Goal: Complete application form: Complete application form

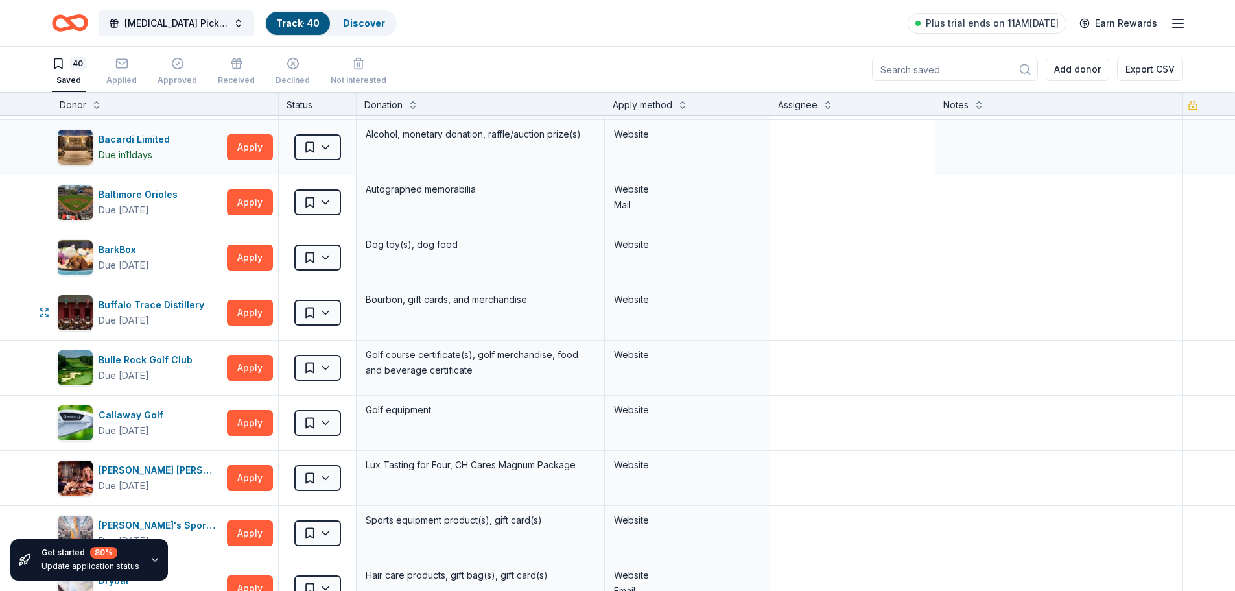
scroll to position [130, 0]
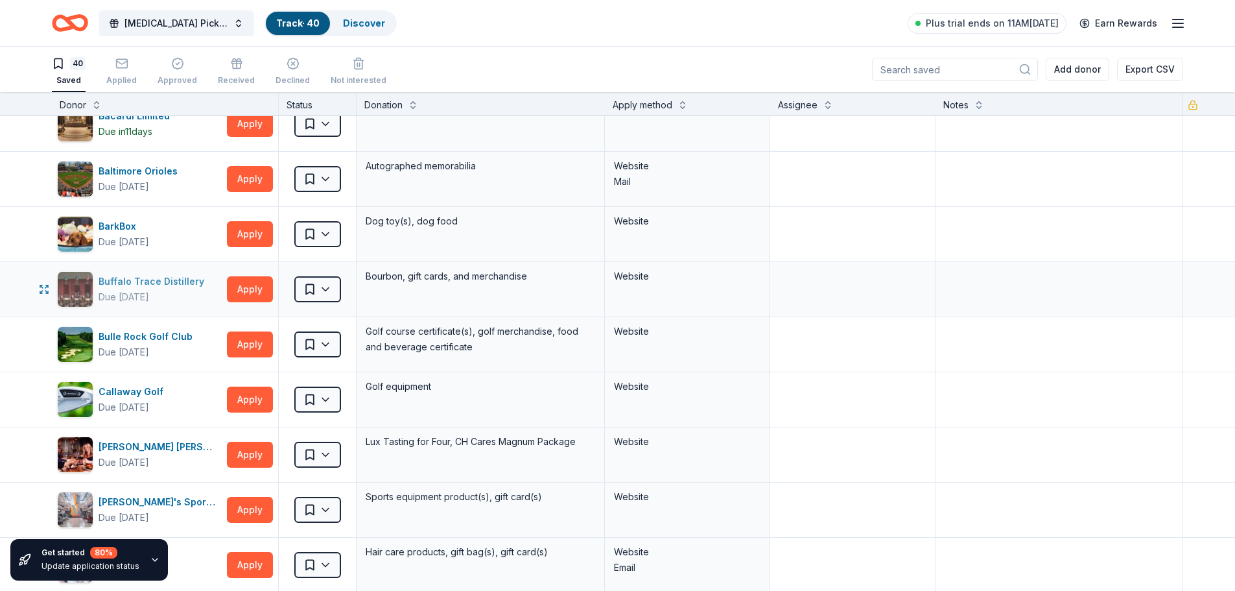
click at [154, 283] on div "Buffalo Trace Distillery" at bounding box center [154, 282] width 111 height 16
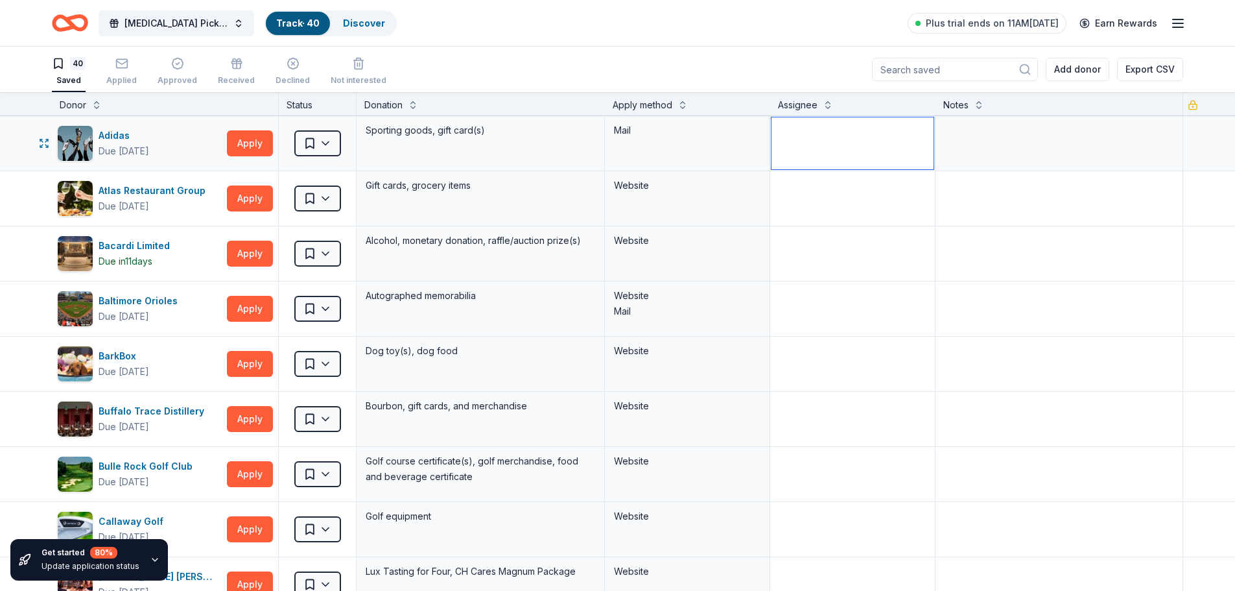
click at [826, 147] on textarea at bounding box center [852, 143] width 162 height 52
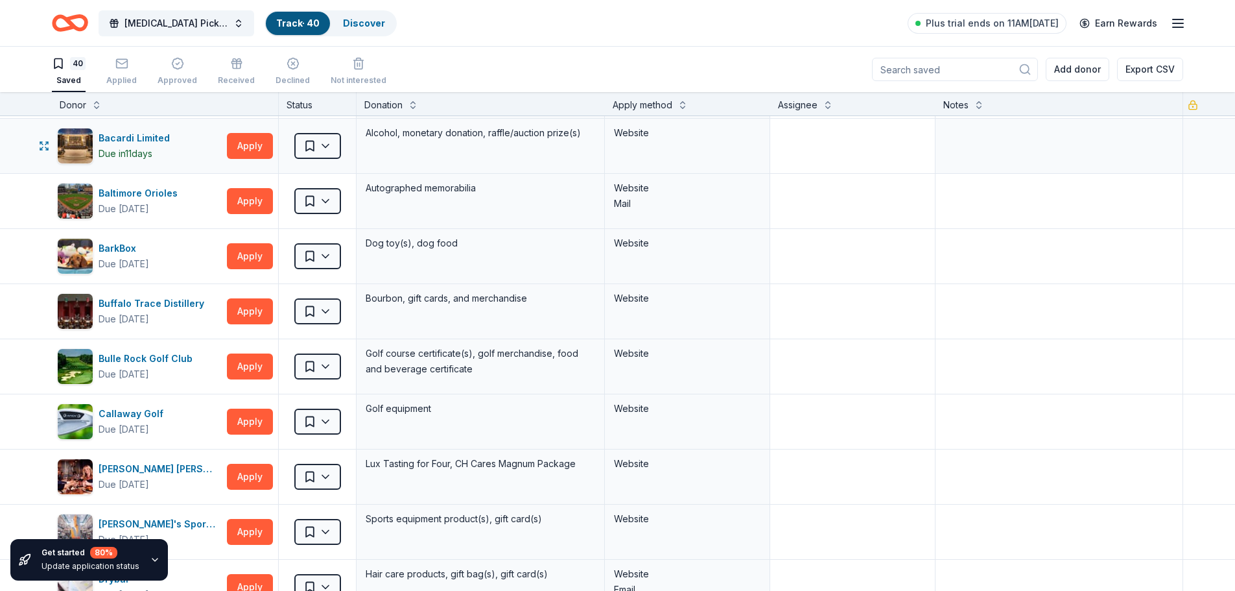
scroll to position [130, 0]
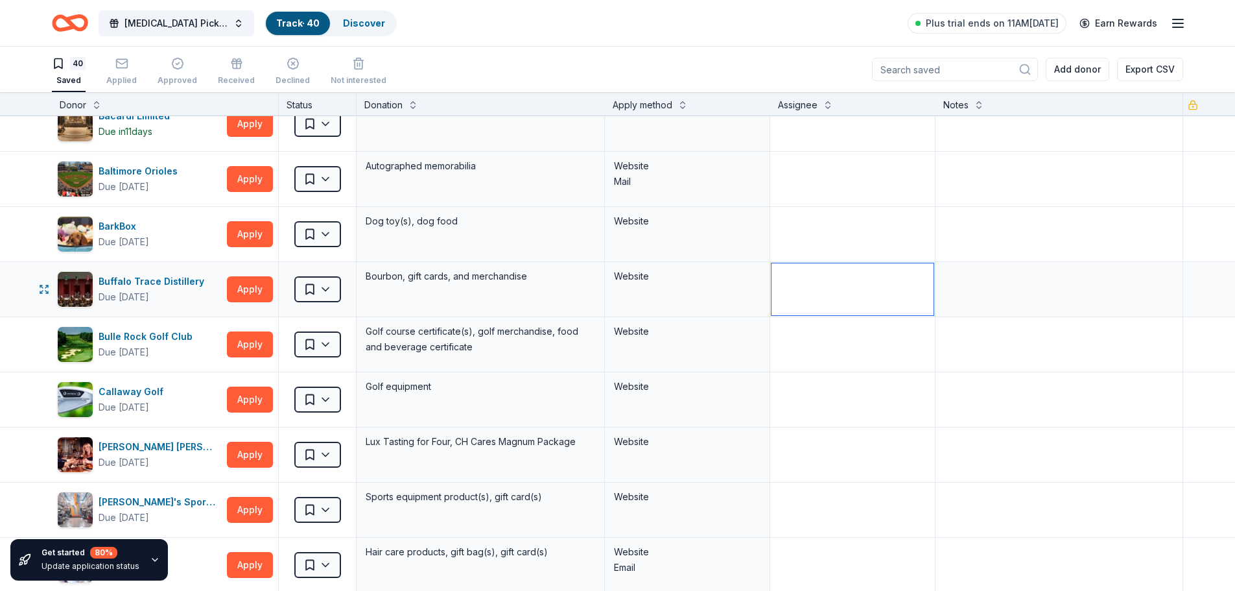
click at [836, 292] on textarea at bounding box center [852, 289] width 162 height 52
click at [952, 278] on textarea "Appled [DATE]" at bounding box center [1059, 289] width 245 height 52
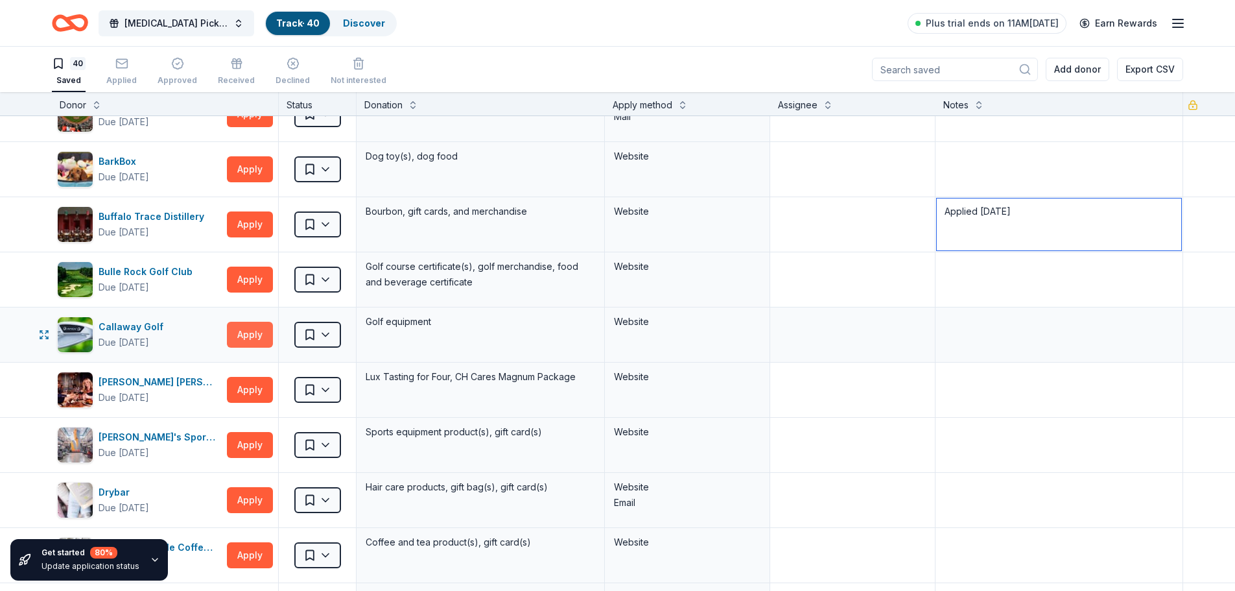
type textarea "Applied [DATE]"
click at [247, 335] on button "Apply" at bounding box center [250, 335] width 46 height 26
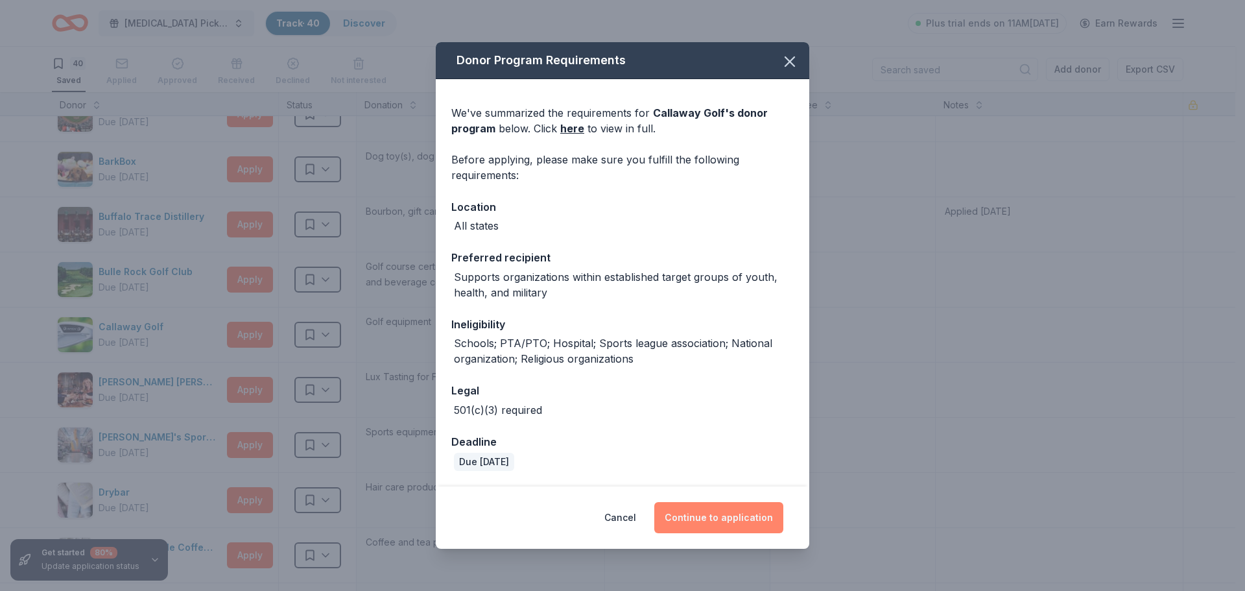
click at [722, 515] on button "Continue to application" at bounding box center [718, 517] width 129 height 31
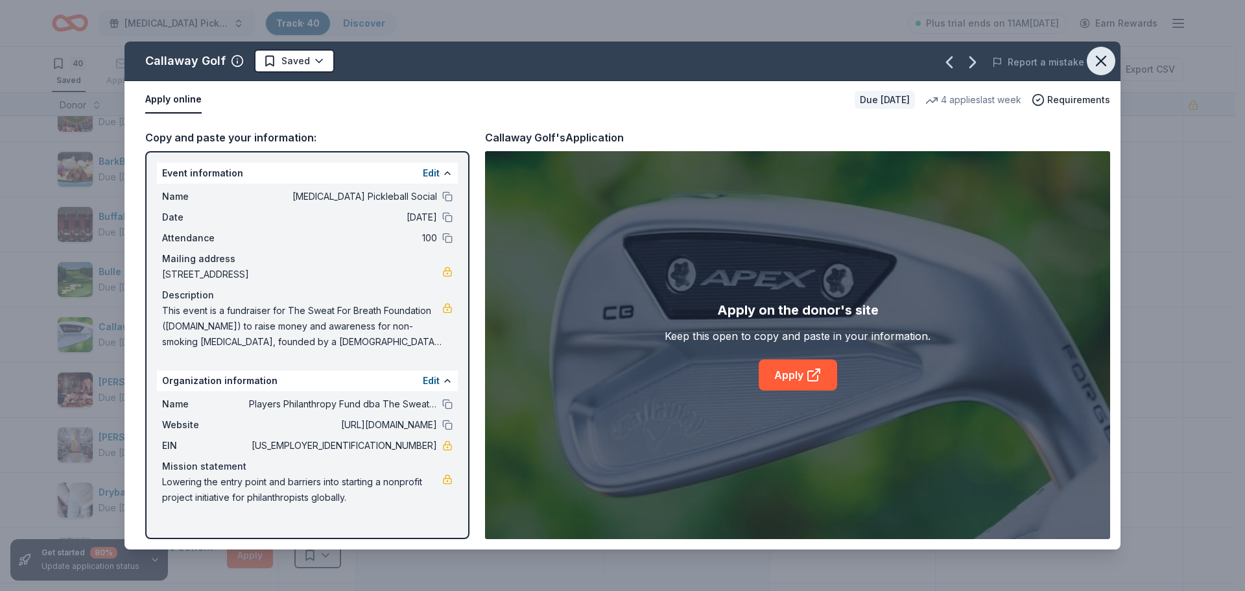
click at [1103, 55] on icon "button" at bounding box center [1101, 61] width 18 height 18
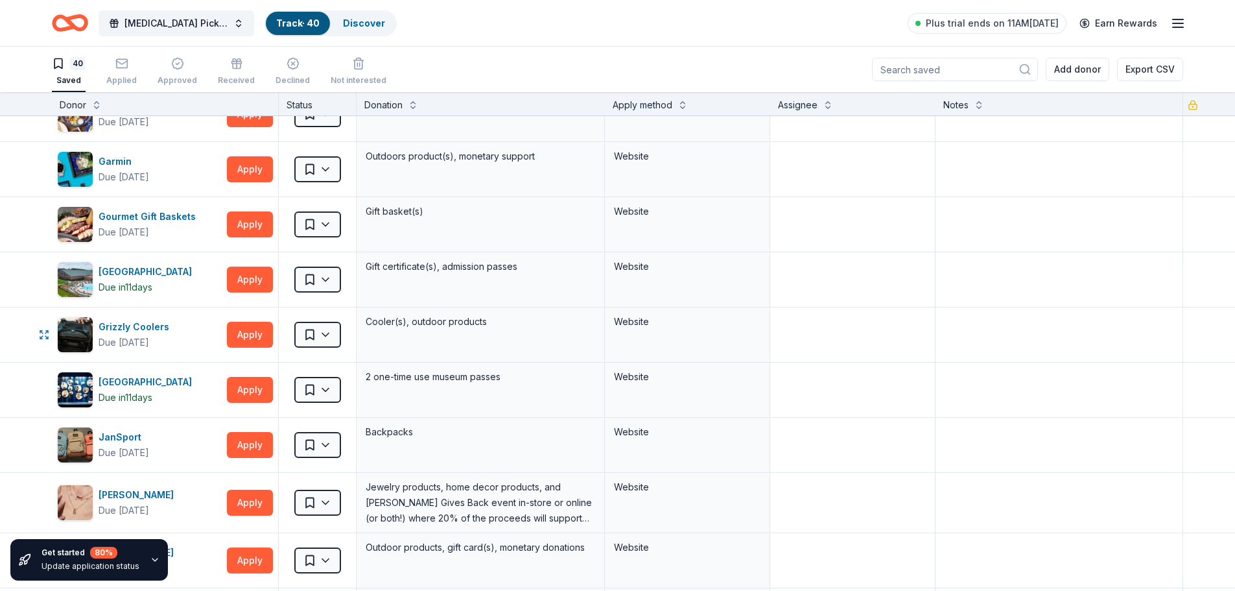
scroll to position [713, 0]
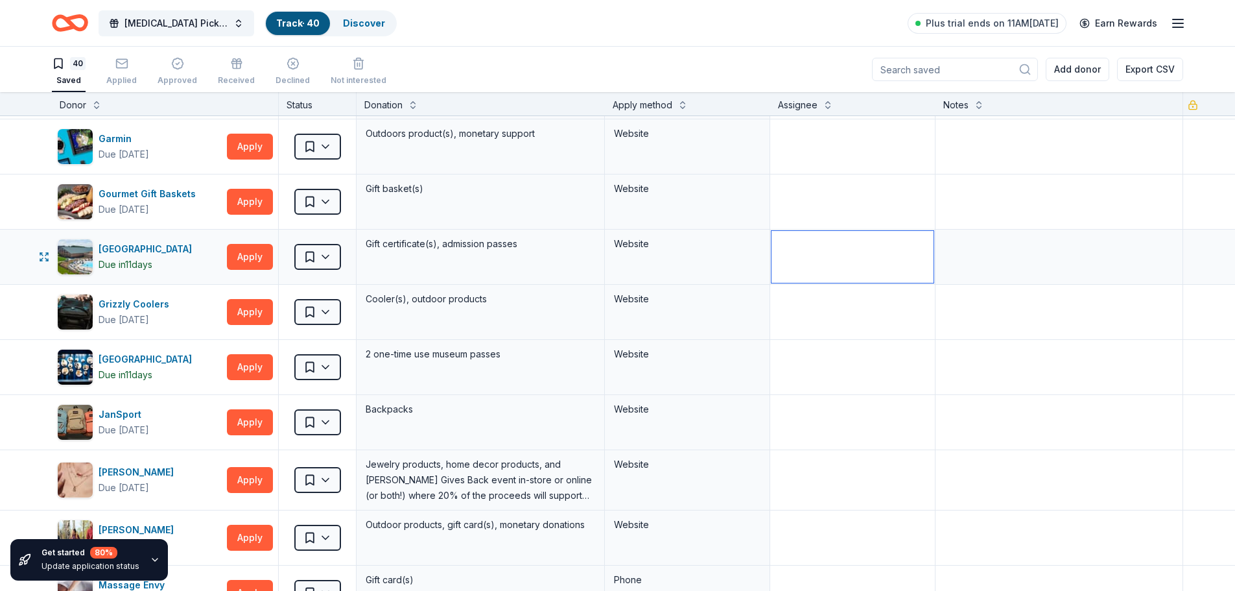
click at [856, 258] on textarea at bounding box center [852, 257] width 162 height 52
click at [974, 261] on textarea at bounding box center [1059, 257] width 245 height 52
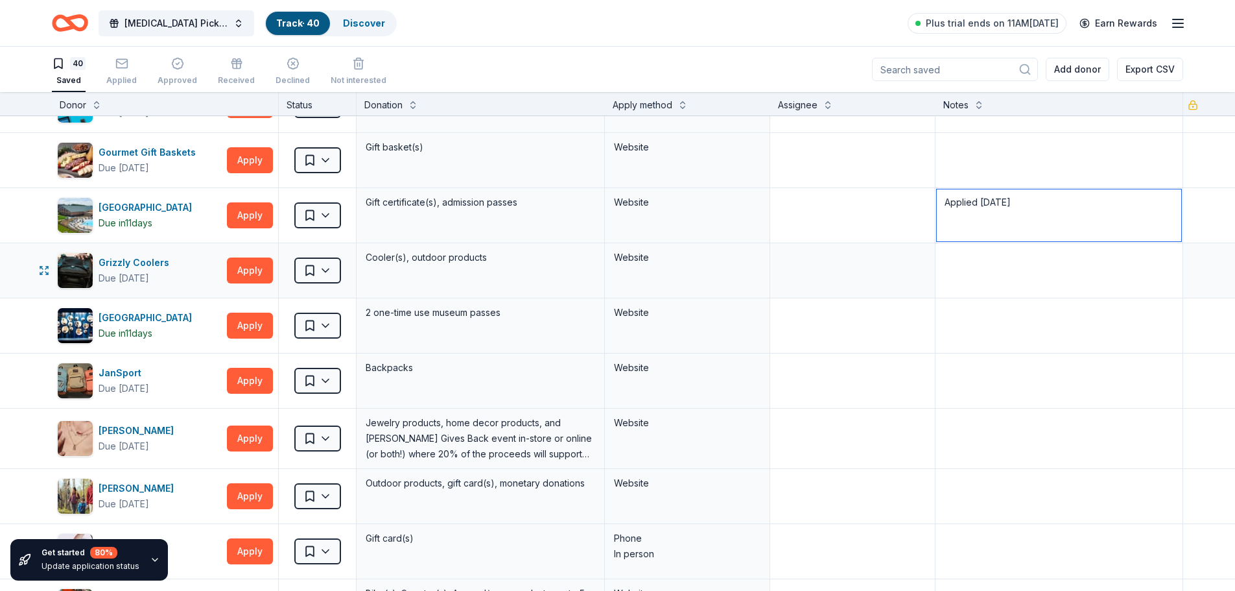
scroll to position [778, 0]
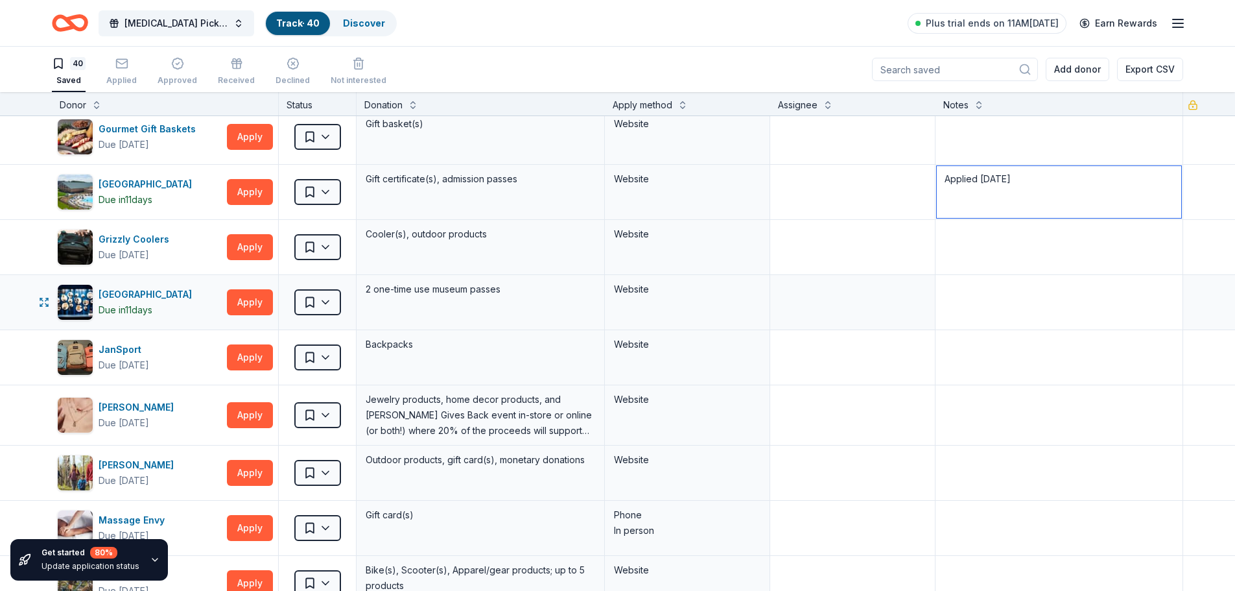
type textarea "Applied [DATE]"
click at [968, 294] on textarea at bounding box center [1059, 302] width 245 height 52
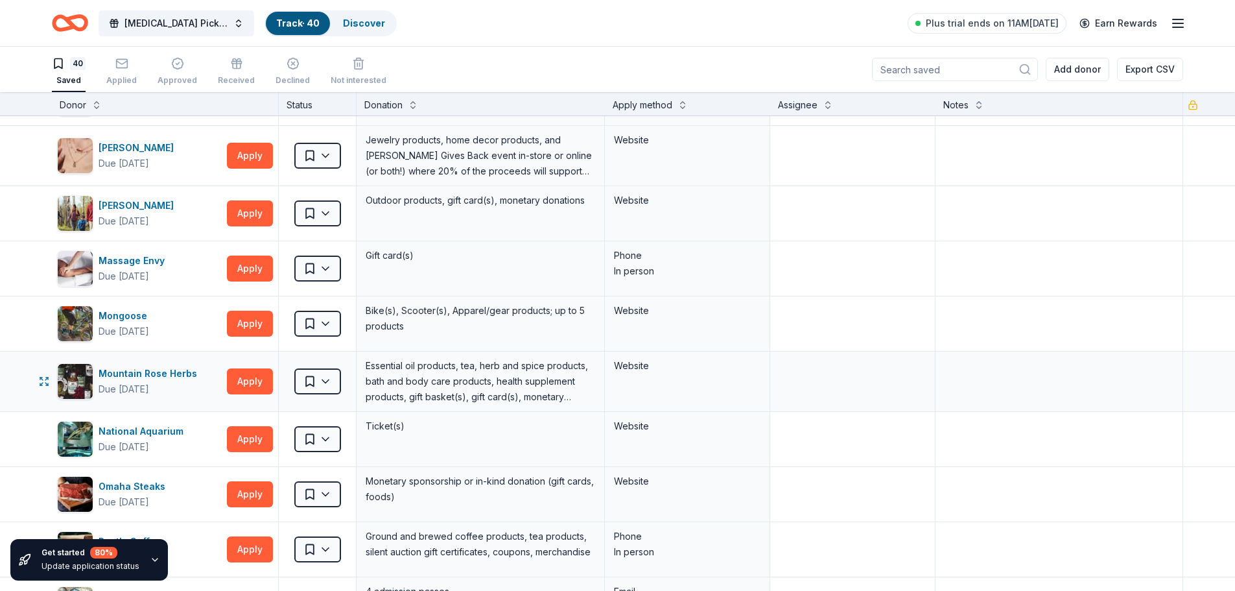
scroll to position [1102, 0]
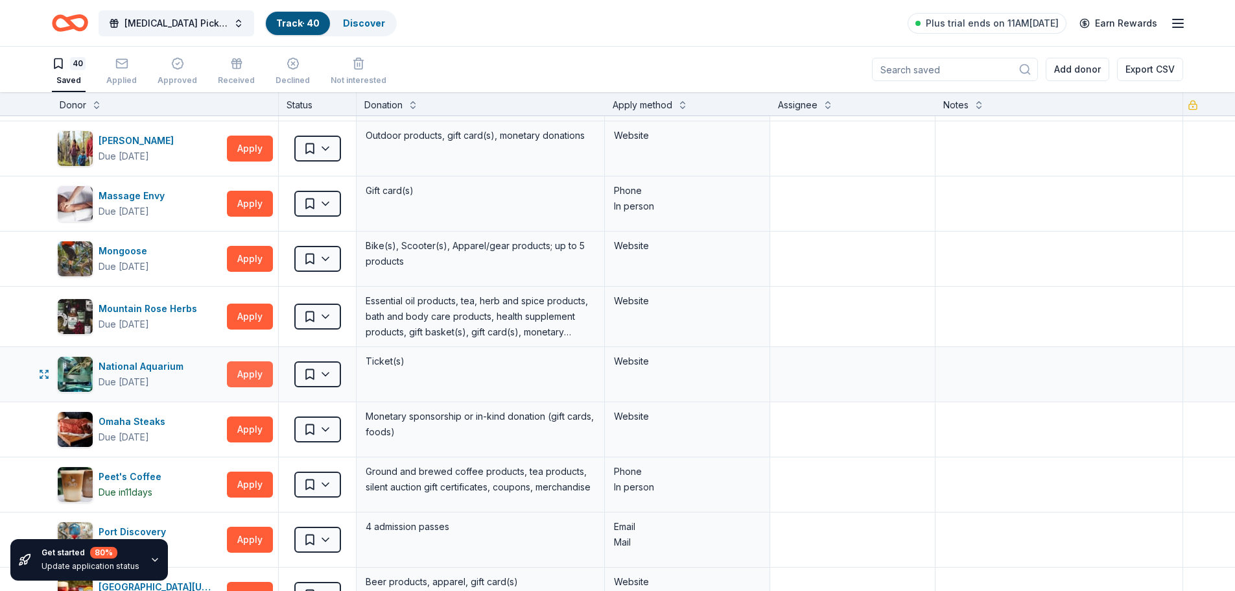
type textarea "Applied [DATE]"
click at [257, 377] on button "Apply" at bounding box center [250, 374] width 46 height 26
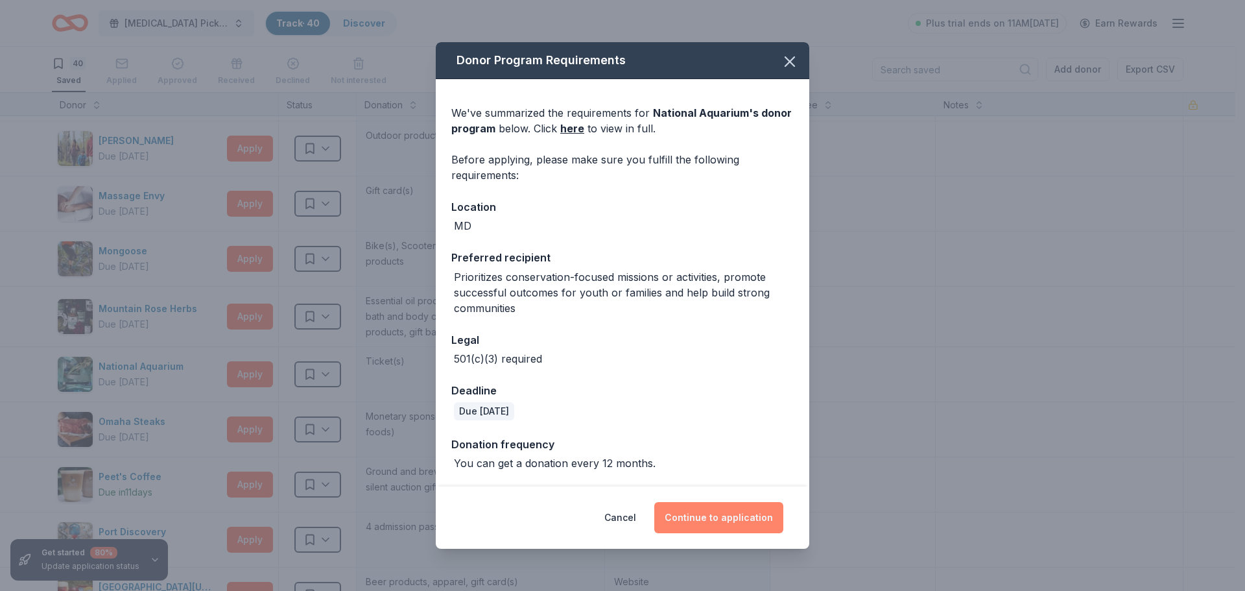
click at [687, 514] on button "Continue to application" at bounding box center [718, 517] width 129 height 31
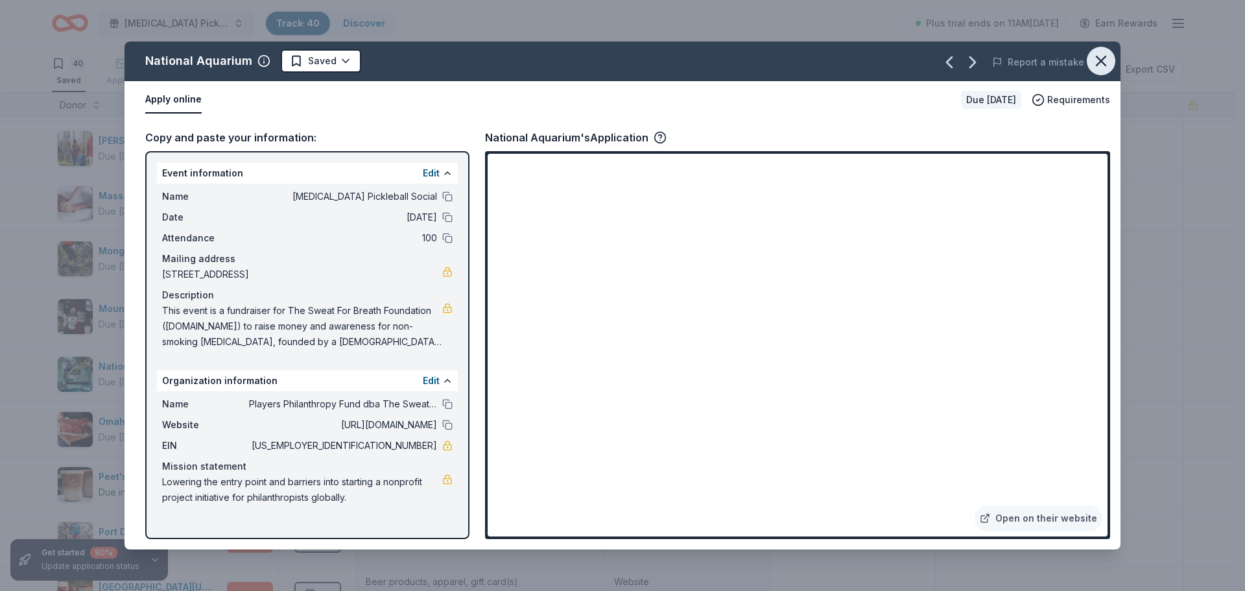
click at [1094, 54] on icon "button" at bounding box center [1101, 61] width 18 height 18
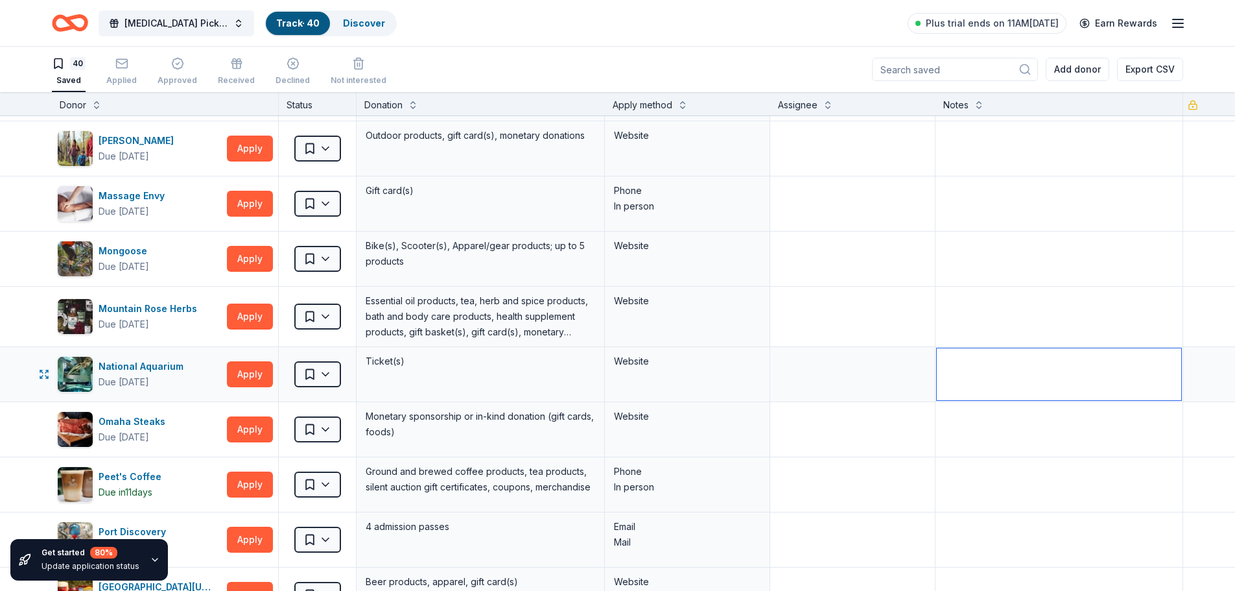
click at [983, 377] on textarea at bounding box center [1059, 374] width 245 height 52
type textarea "Applied [DATE]"
click at [1016, 318] on textarea at bounding box center [1059, 314] width 245 height 52
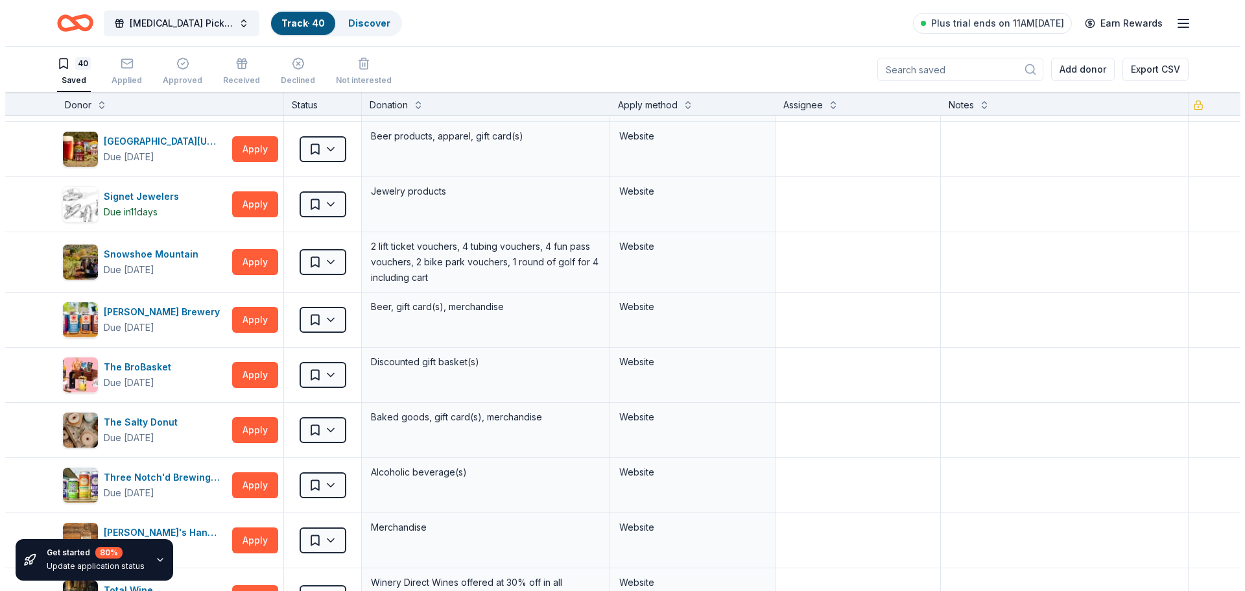
scroll to position [1556, 0]
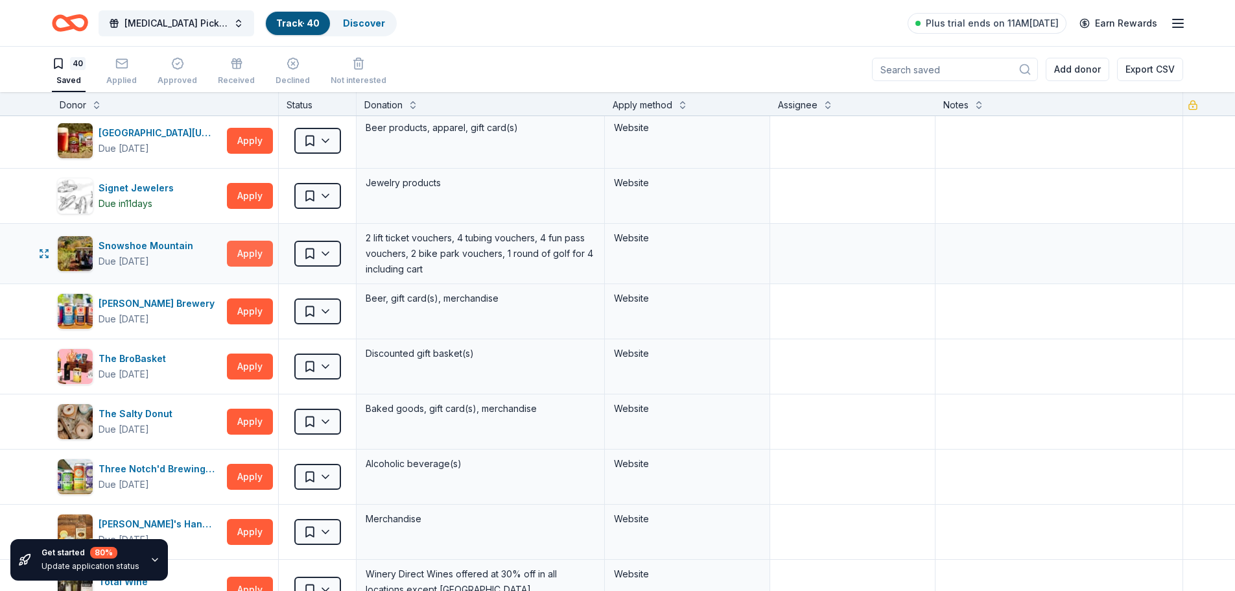
click at [251, 257] on button "Apply" at bounding box center [250, 254] width 46 height 26
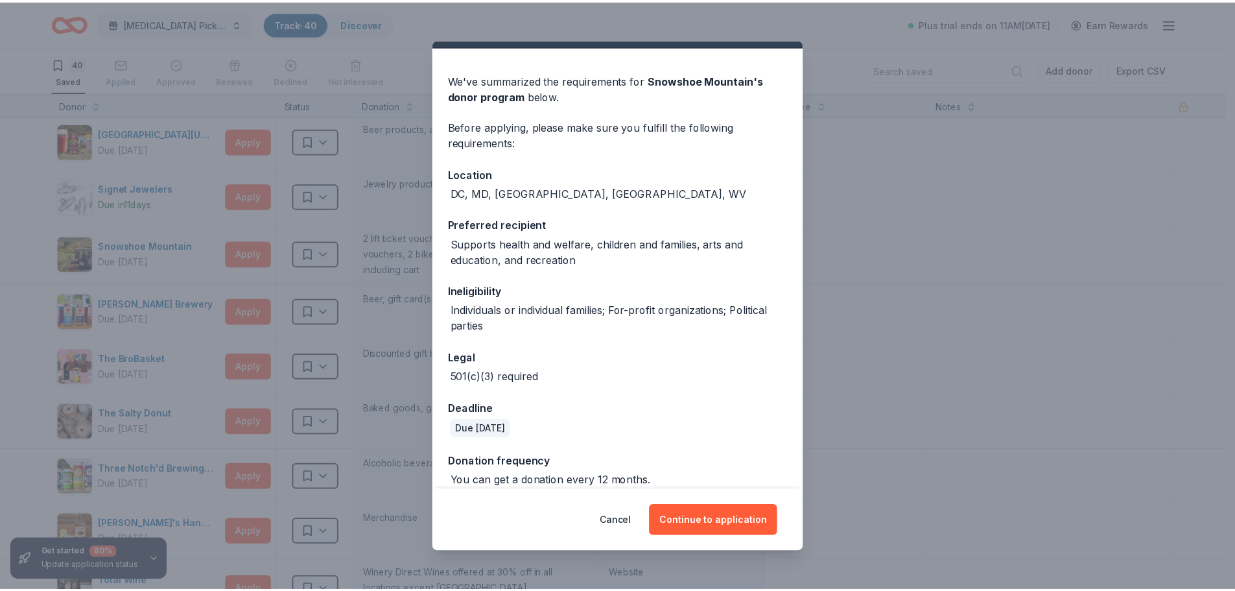
scroll to position [44, 0]
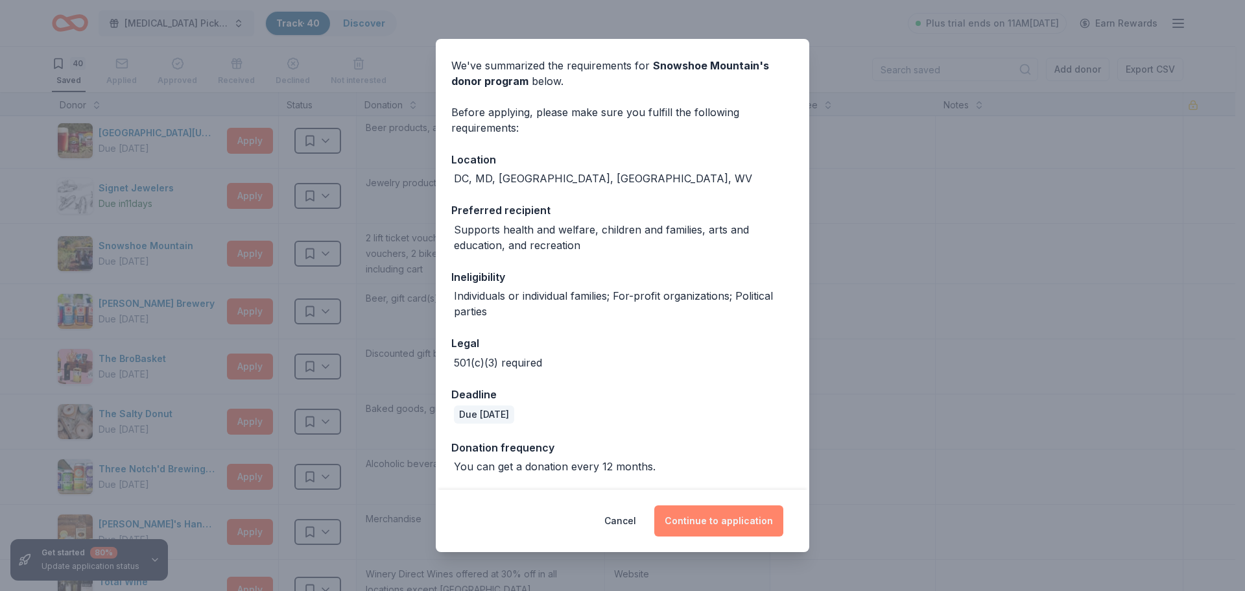
click at [705, 517] on button "Continue to application" at bounding box center [718, 520] width 129 height 31
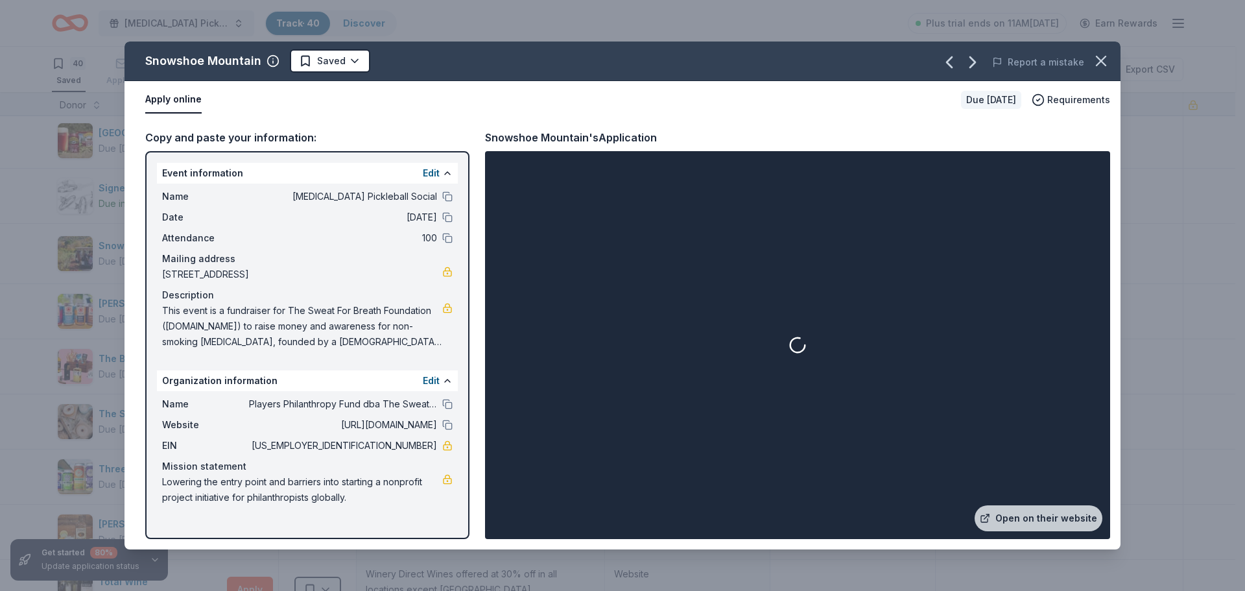
drag, startPoint x: 165, startPoint y: 309, endPoint x: 292, endPoint y: 322, distance: 127.1
click at [292, 322] on span "This event is a fundraiser for The Sweat For Breath Foundation ([DOMAIN_NAME]) …" at bounding box center [302, 326] width 280 height 47
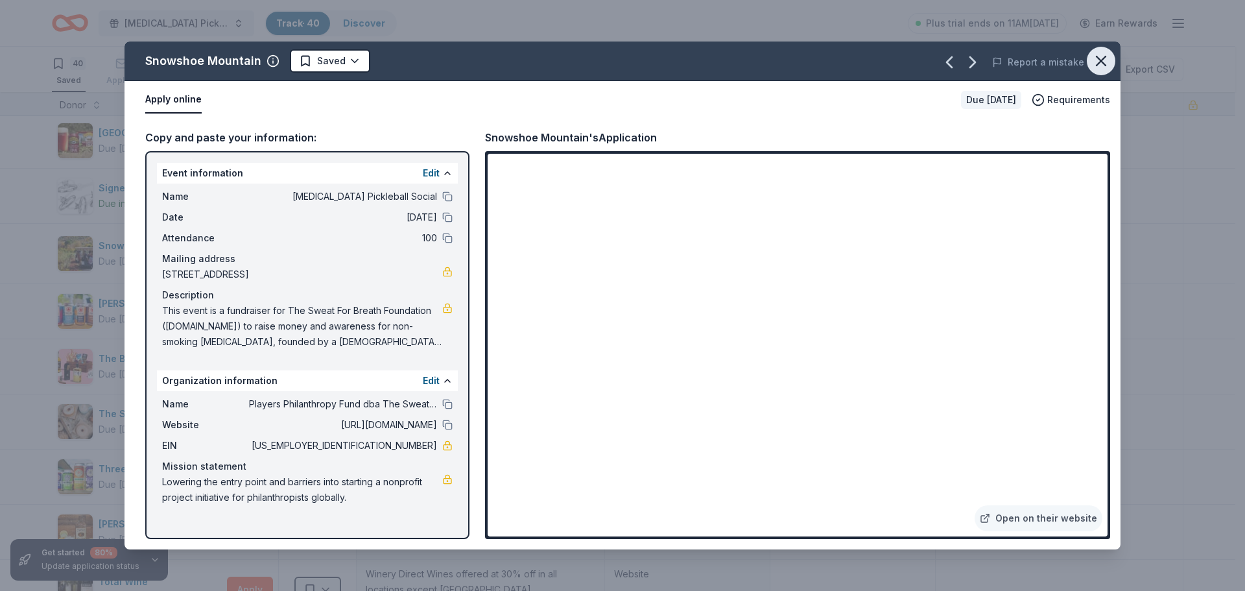
click at [1101, 57] on icon "button" at bounding box center [1101, 61] width 18 height 18
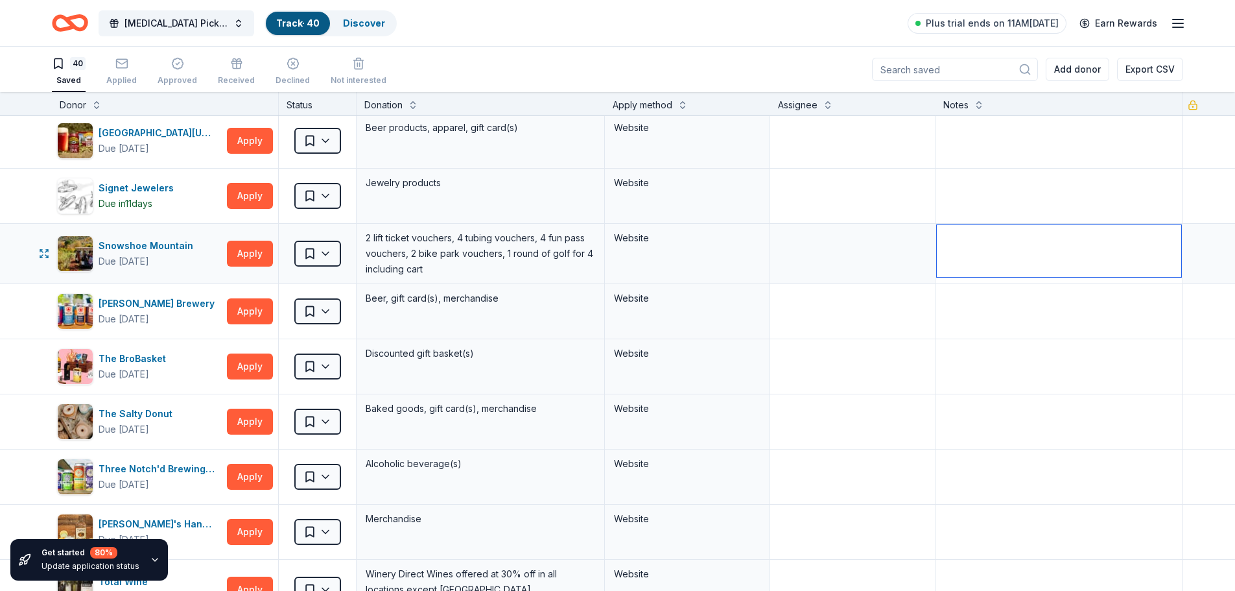
click at [1002, 248] on textarea at bounding box center [1059, 251] width 245 height 52
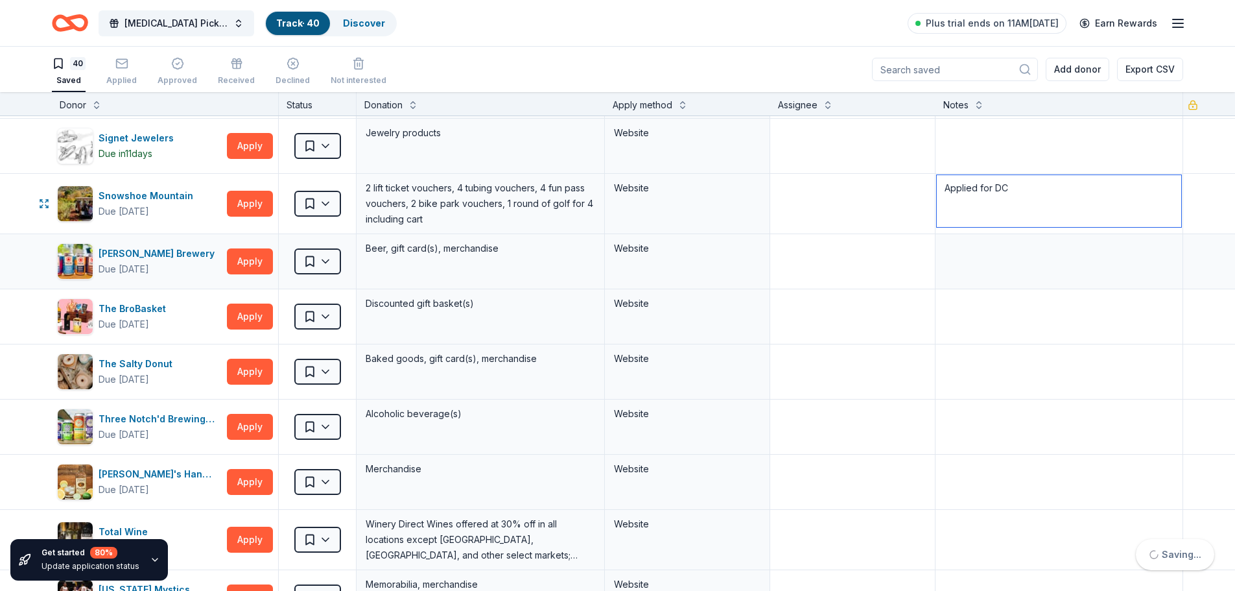
scroll to position [1621, 0]
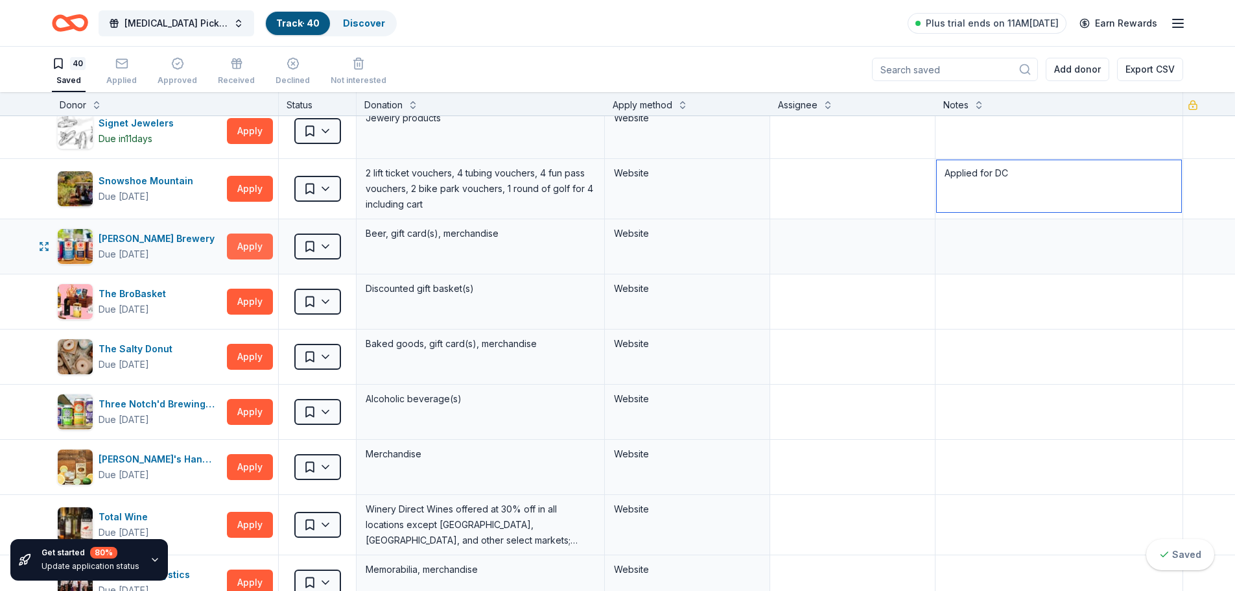
type textarea "Applied for DC"
click at [250, 247] on button "Apply" at bounding box center [250, 246] width 46 height 26
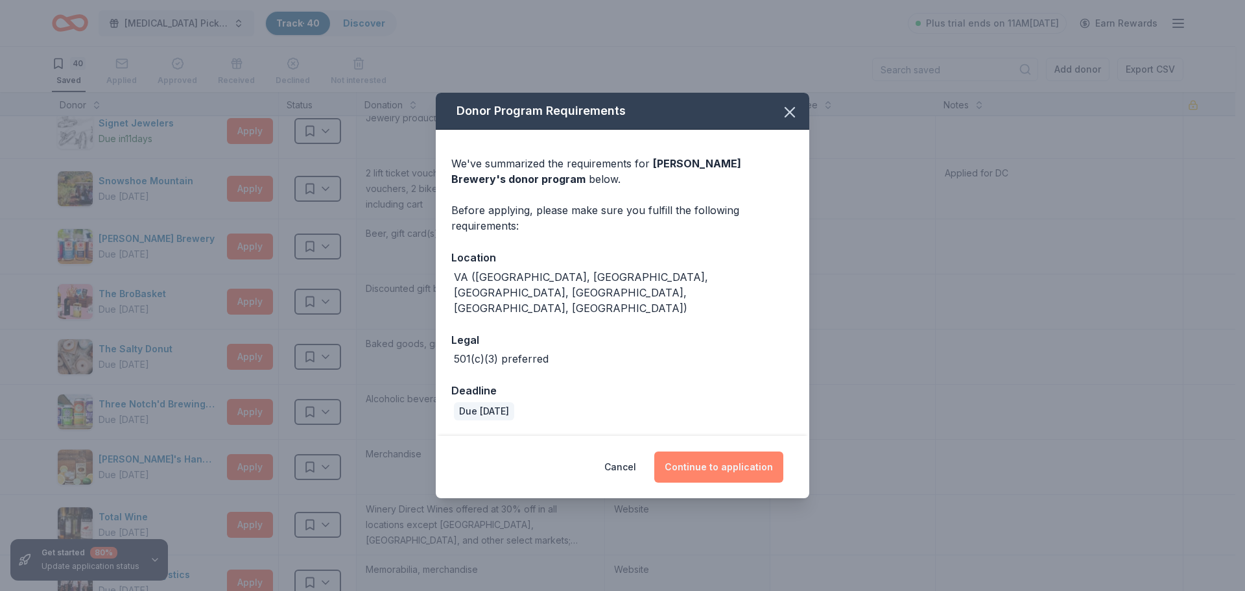
click at [702, 453] on button "Continue to application" at bounding box center [718, 466] width 129 height 31
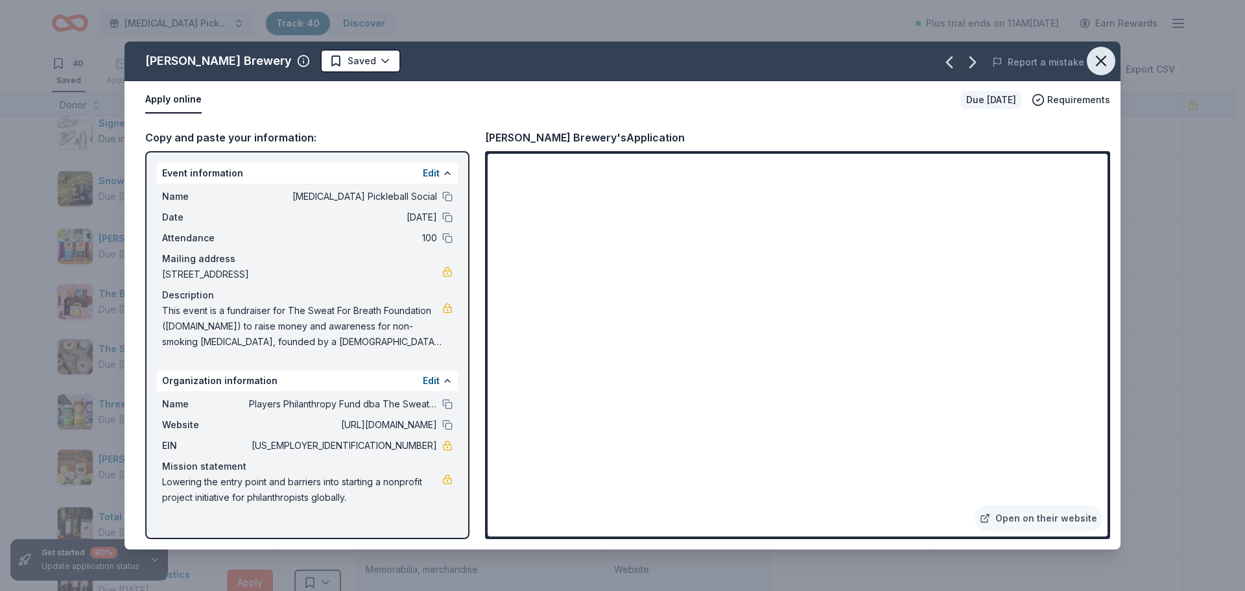
click at [1101, 65] on icon "button" at bounding box center [1101, 61] width 18 height 18
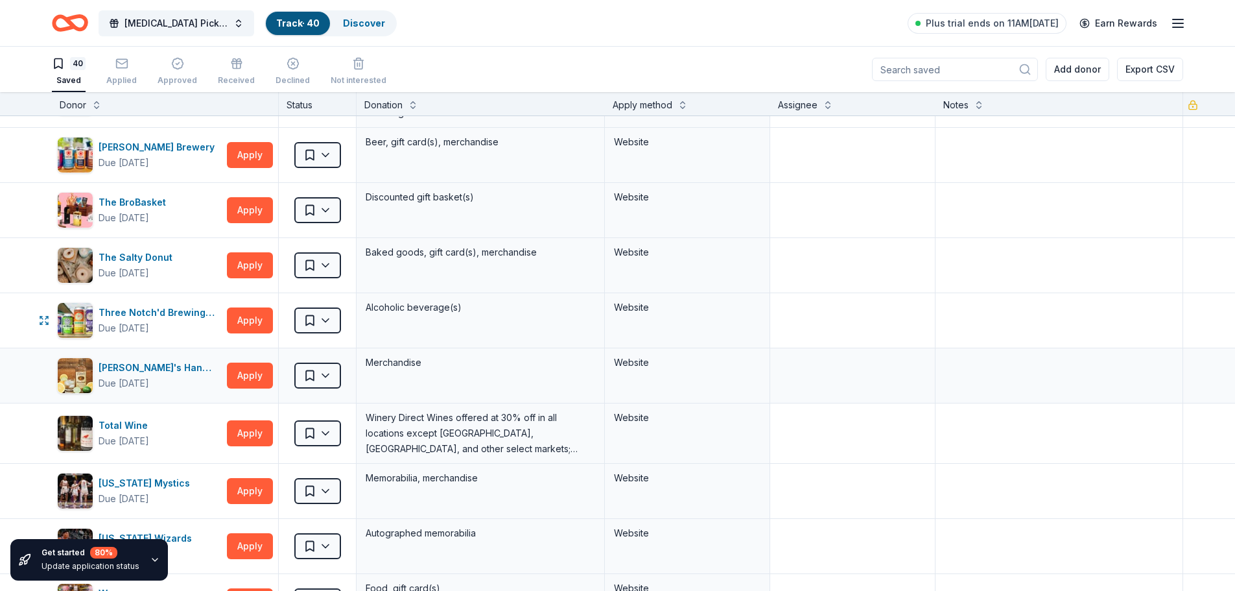
scroll to position [1750, 0]
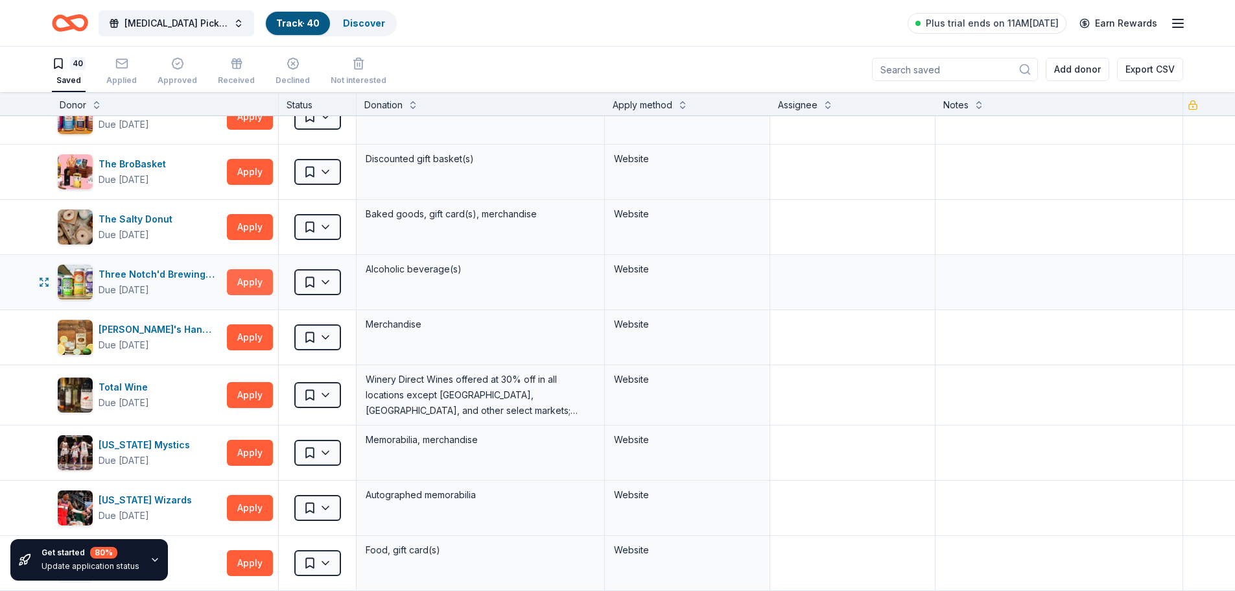
click at [244, 285] on button "Apply" at bounding box center [250, 282] width 46 height 26
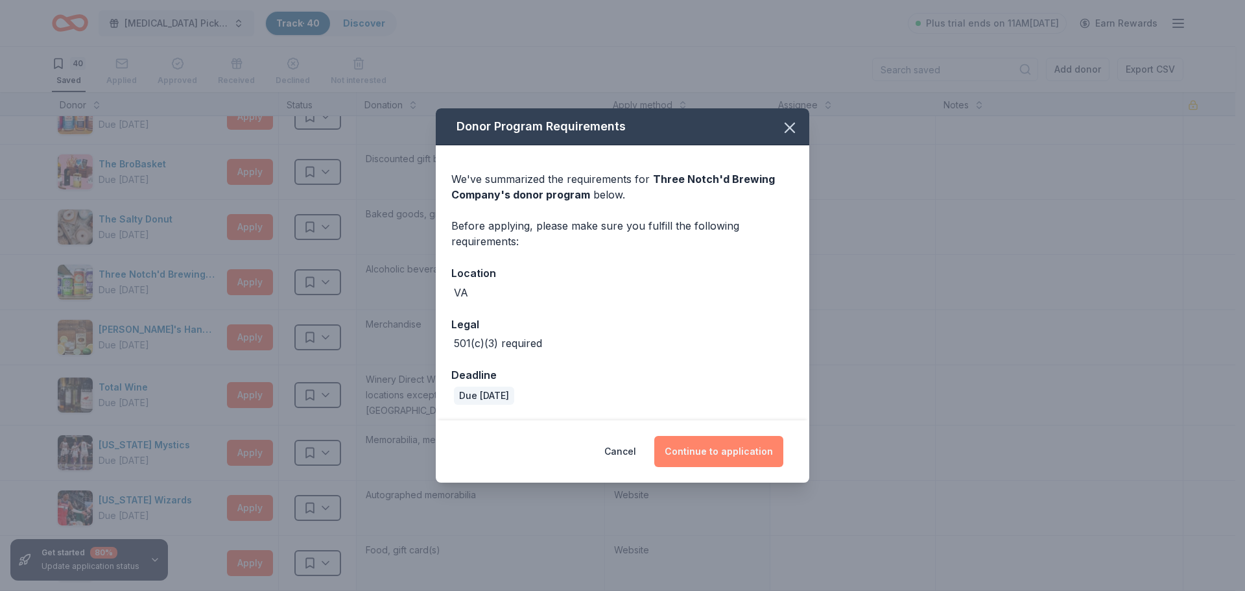
click at [687, 448] on button "Continue to application" at bounding box center [718, 451] width 129 height 31
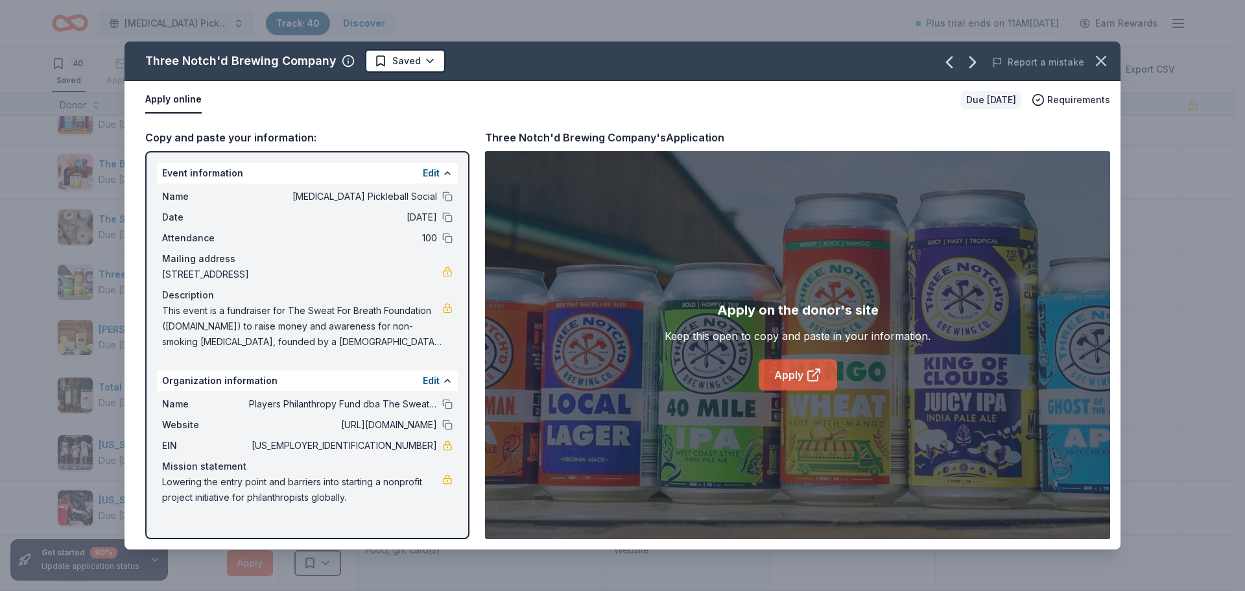
click at [787, 375] on link "Apply" at bounding box center [797, 374] width 78 height 31
click at [1098, 55] on icon "button" at bounding box center [1101, 61] width 18 height 18
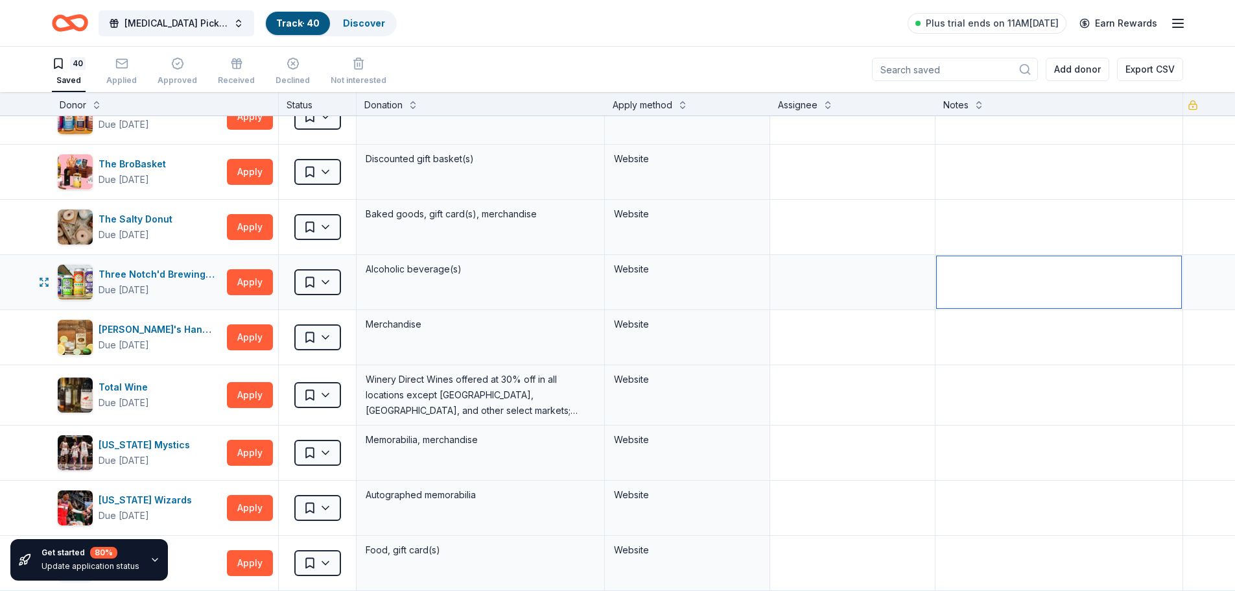
click at [983, 280] on textarea at bounding box center [1059, 282] width 245 height 52
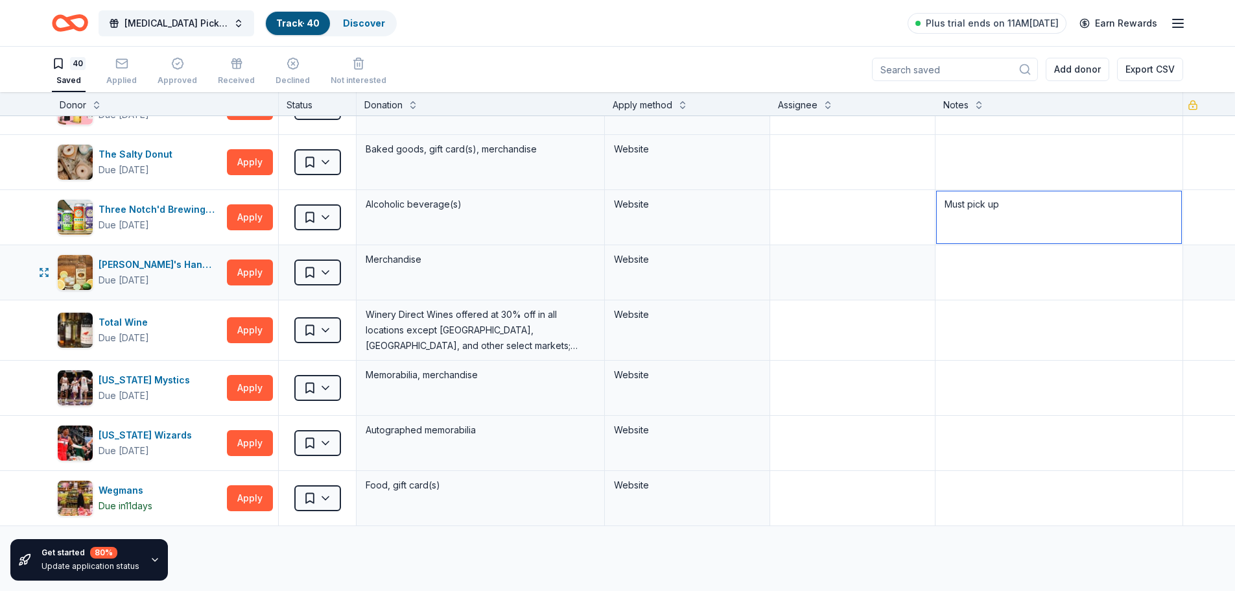
scroll to position [1880, 0]
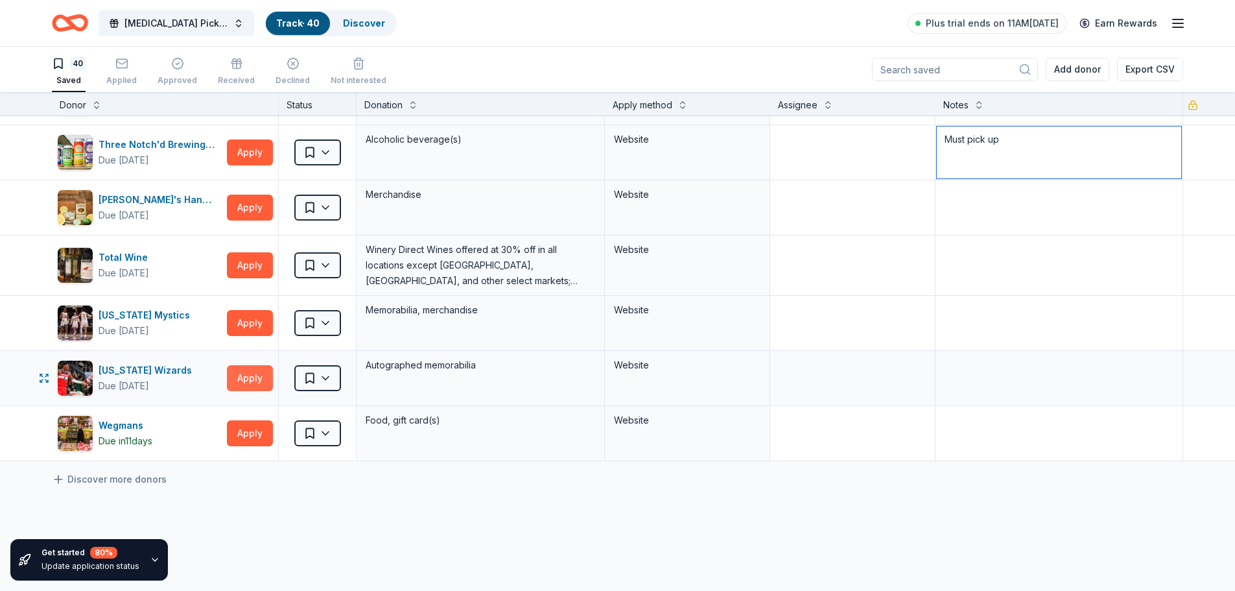
type textarea "Must pick up"
click at [258, 381] on button "Apply" at bounding box center [250, 378] width 46 height 26
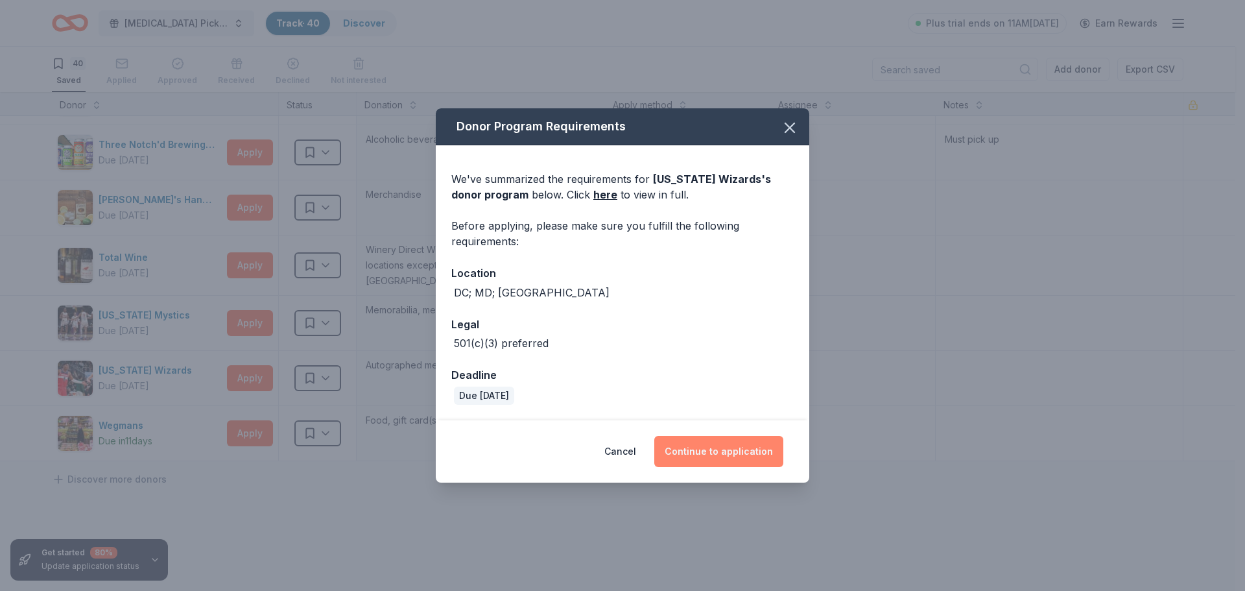
click at [690, 451] on button "Continue to application" at bounding box center [718, 451] width 129 height 31
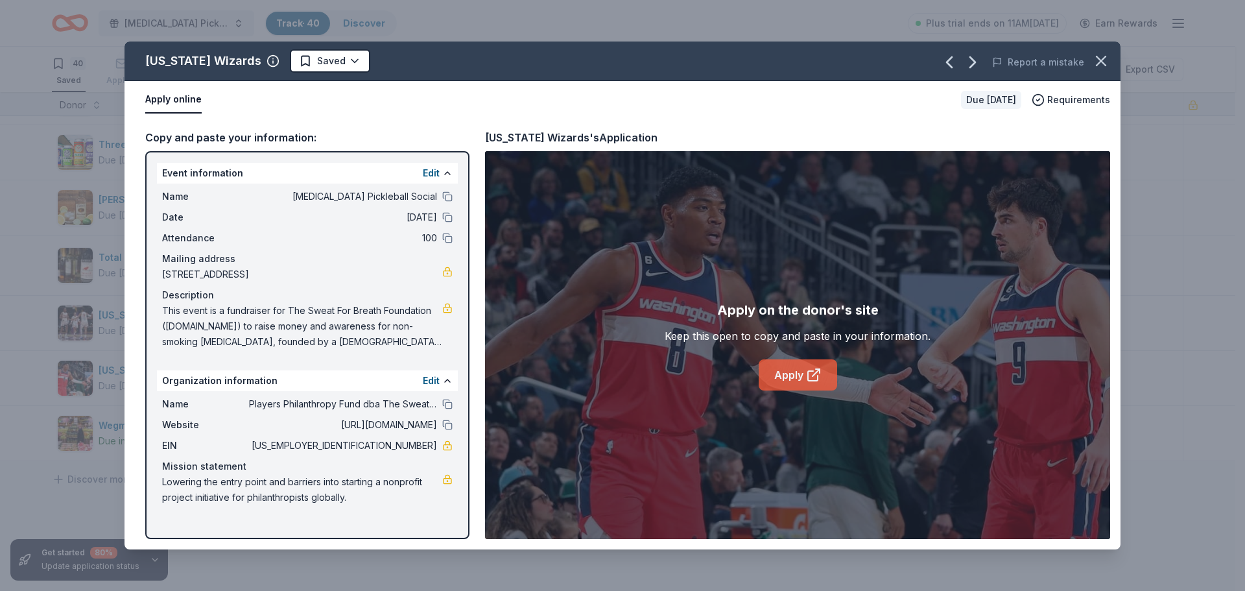
click at [790, 377] on link "Apply" at bounding box center [797, 374] width 78 height 31
click at [1097, 57] on icon "button" at bounding box center [1100, 60] width 9 height 9
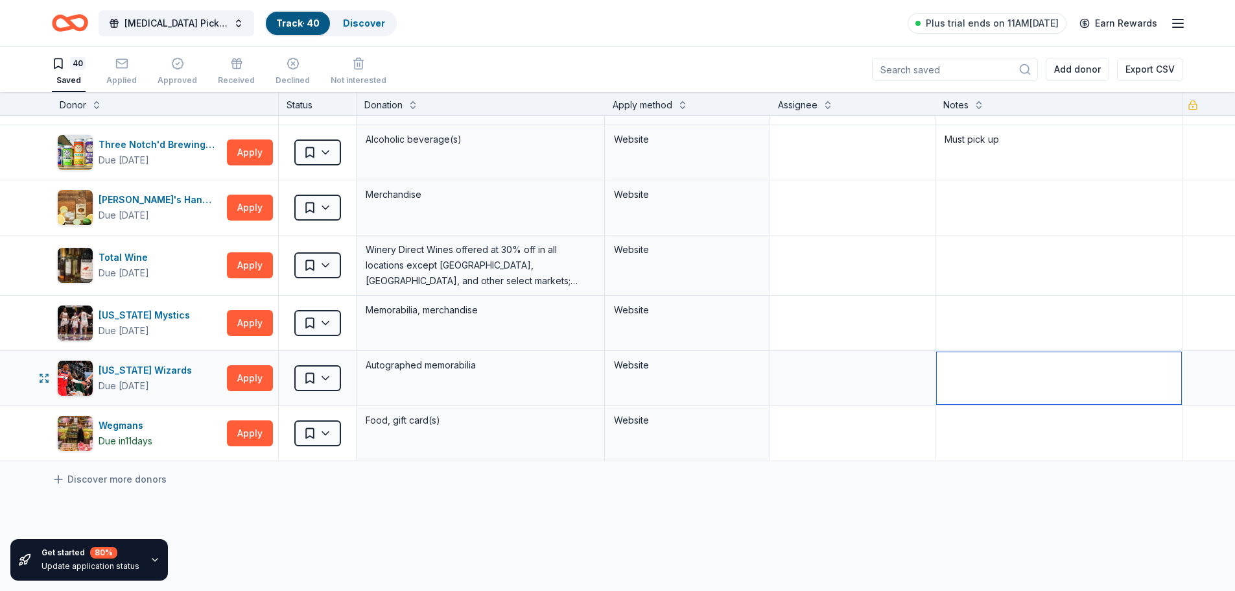
click at [958, 384] on textarea at bounding box center [1059, 378] width 245 height 52
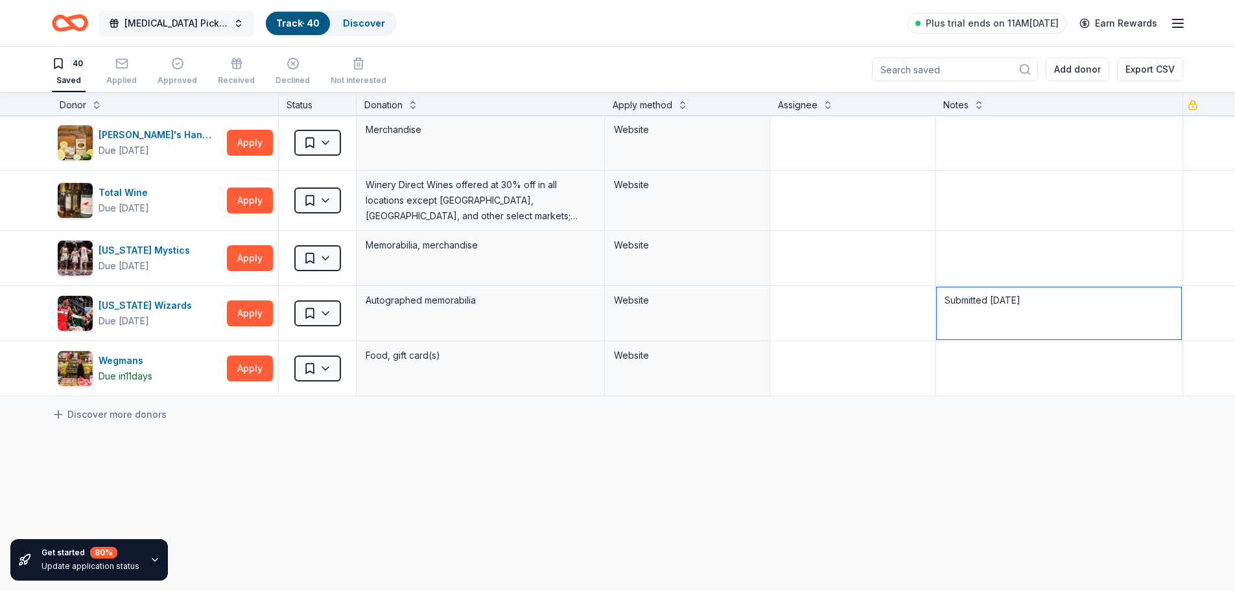
type textarea "Submitted [DATE]"
click at [166, 26] on span "[MEDICAL_DATA] Pickleball Social" at bounding box center [176, 24] width 104 height 16
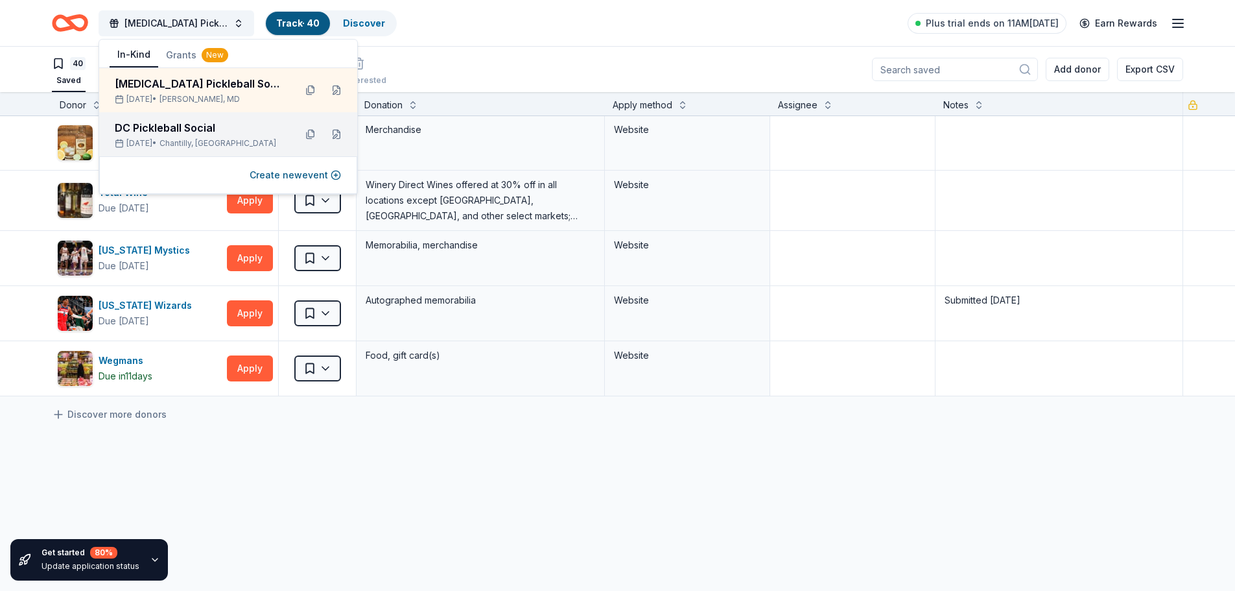
click at [134, 129] on div "DC Pickleball Social" at bounding box center [200, 128] width 170 height 16
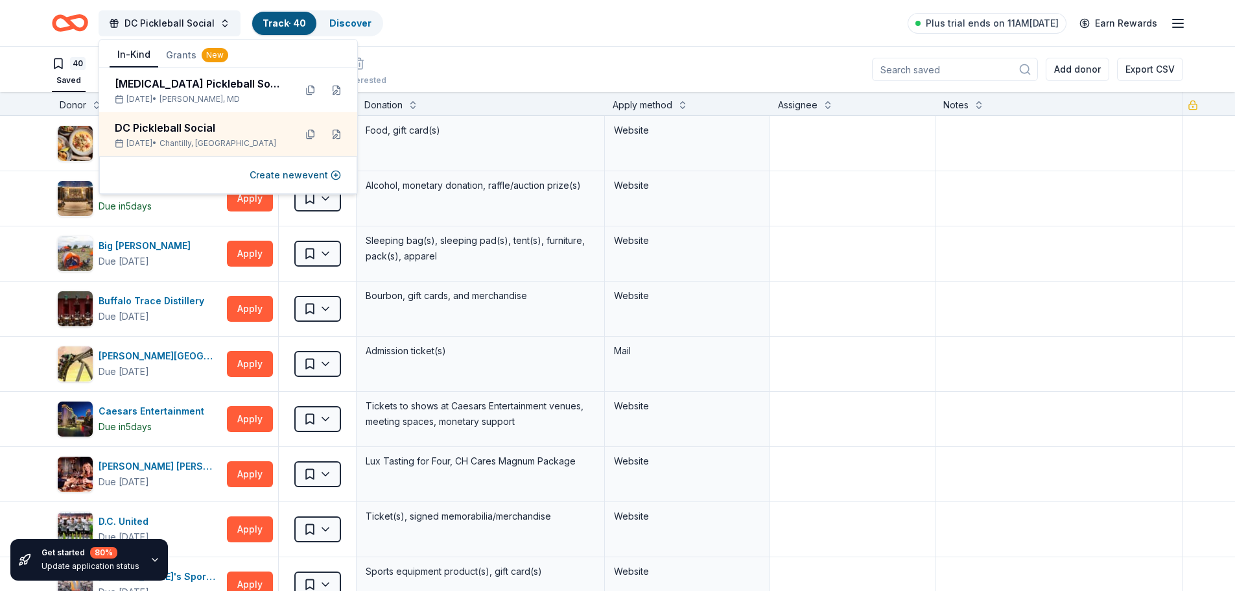
click at [456, 64] on div "40 Saved Applied Approved Received Declined Not interested Add donor Export CSV" at bounding box center [617, 69] width 1131 height 45
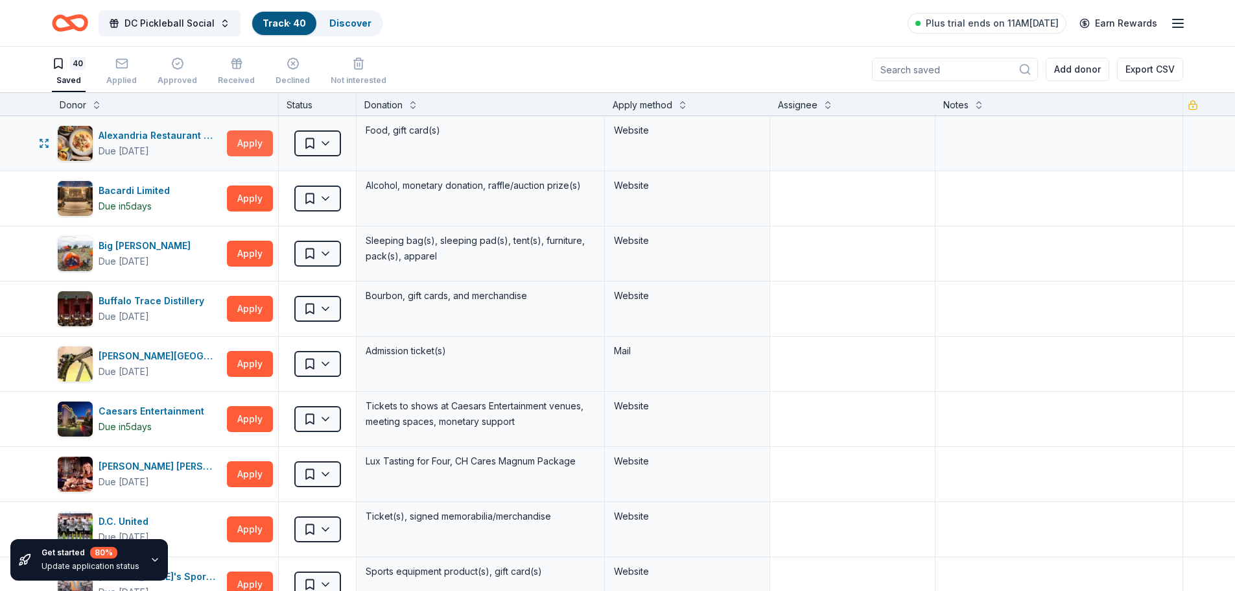
click at [250, 147] on button "Apply" at bounding box center [250, 143] width 46 height 26
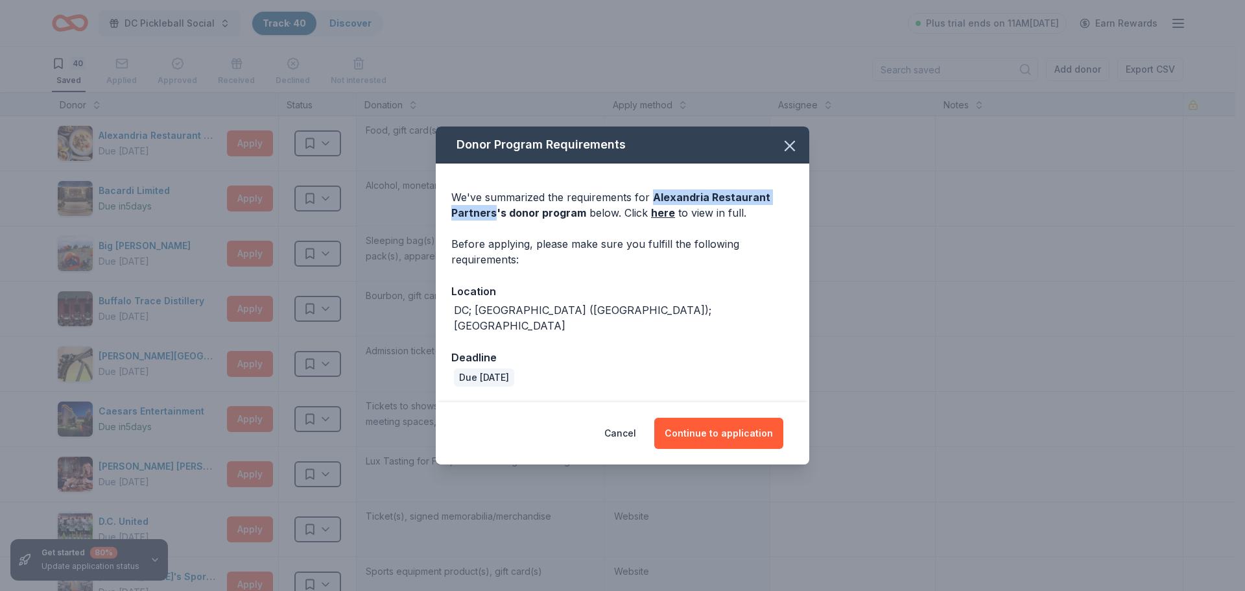
drag, startPoint x: 650, startPoint y: 205, endPoint x: 492, endPoint y: 222, distance: 159.1
click at [492, 219] on span "Alexandria Restaurant Partners 's donor program" at bounding box center [610, 205] width 319 height 29
copy span "Alexandria Restaurant Partners"
click at [788, 150] on icon "button" at bounding box center [789, 145] width 9 height 9
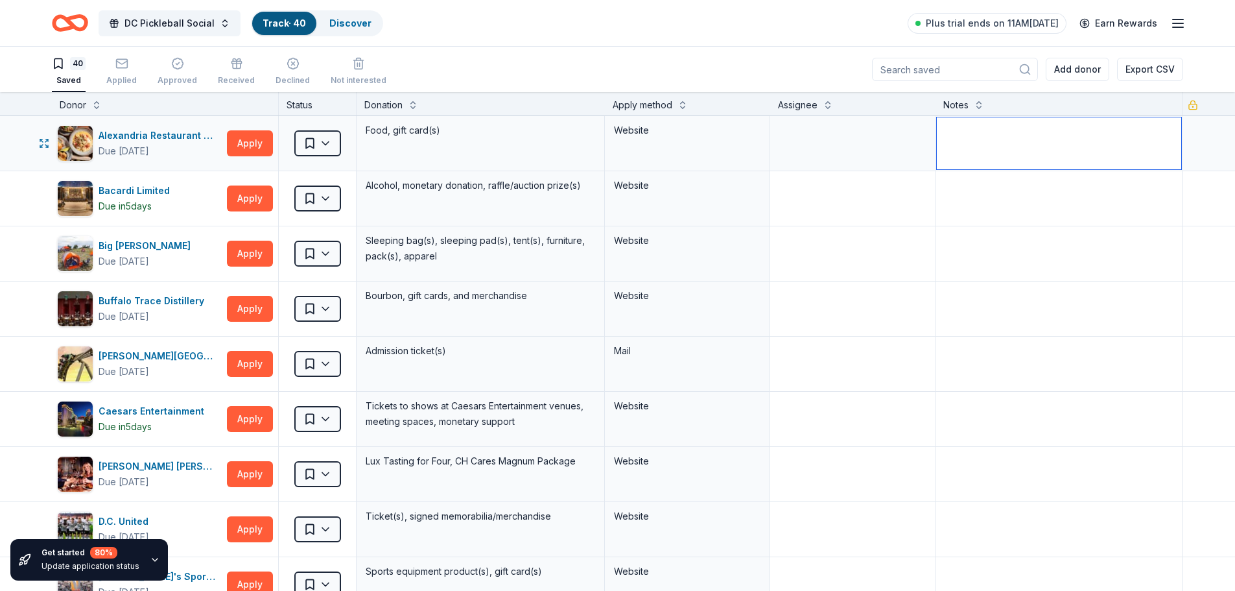
click at [969, 152] on textarea at bounding box center [1059, 143] width 245 height 52
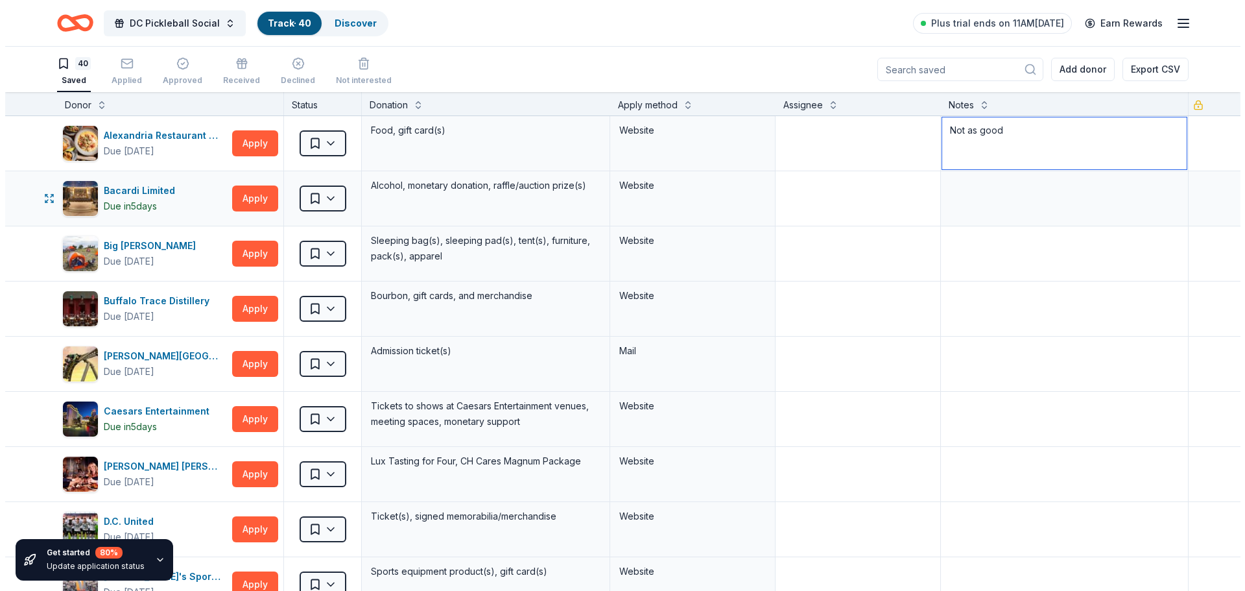
scroll to position [65, 0]
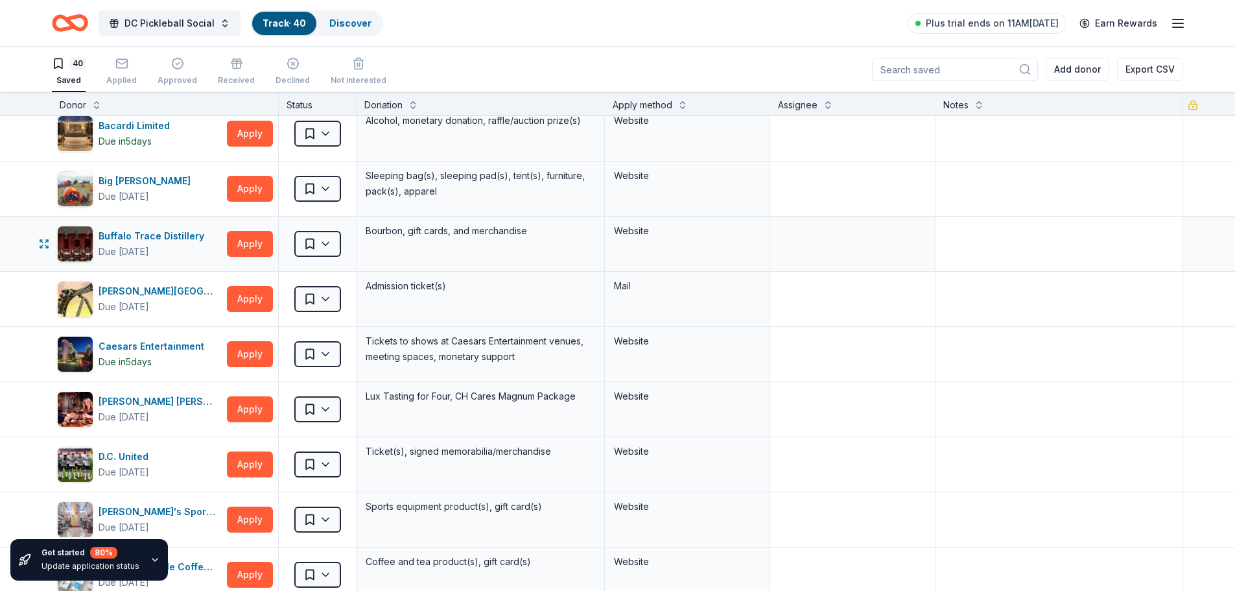
type textarea "Not as good"
click at [946, 228] on textarea at bounding box center [1059, 244] width 245 height 52
type textarea "submitted"
click at [240, 293] on button "Apply" at bounding box center [250, 299] width 46 height 26
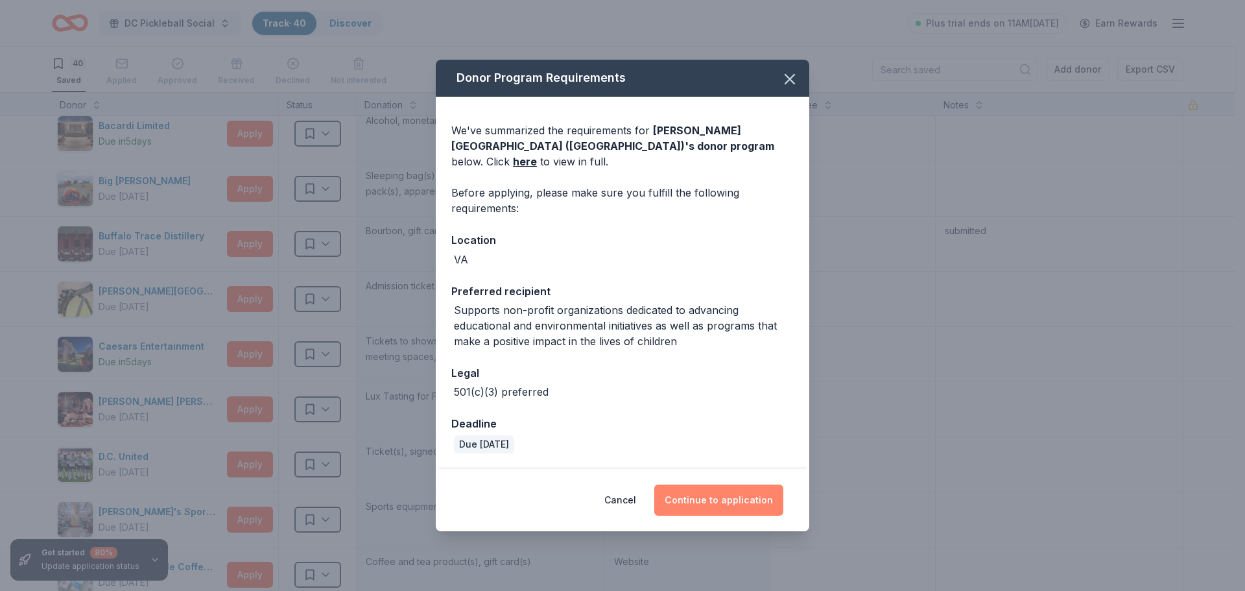
click at [698, 495] on button "Continue to application" at bounding box center [718, 499] width 129 height 31
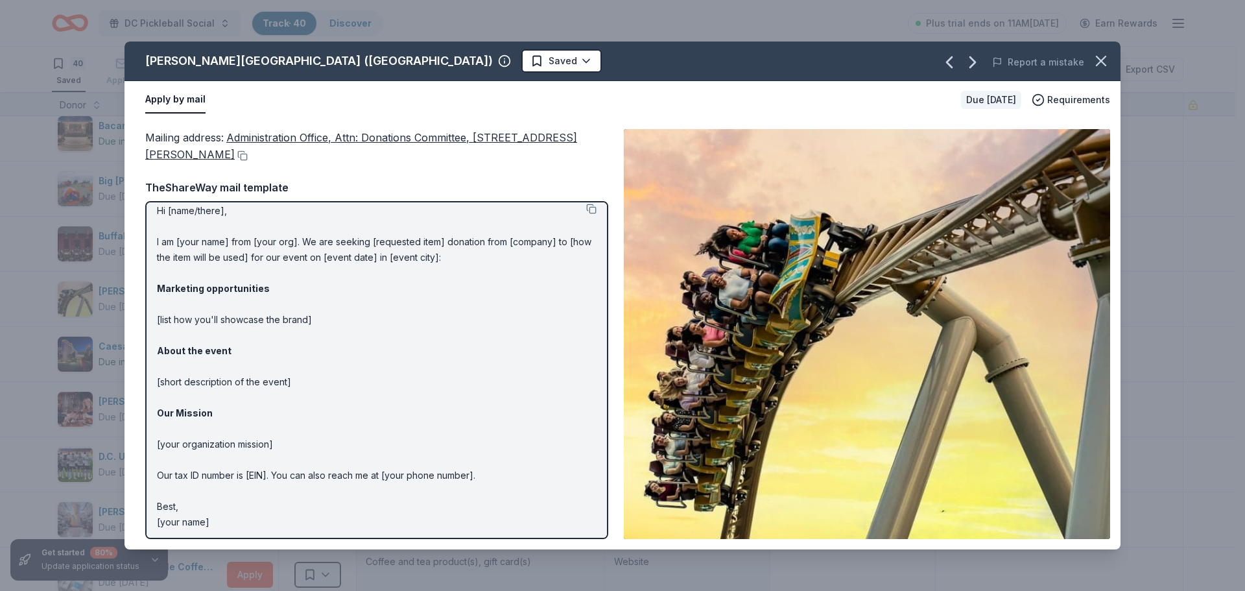
scroll to position [12, 0]
click at [229, 314] on p "Hi [name/there], I am [your name] from [your org]. We are seeking [requested it…" at bounding box center [377, 363] width 440 height 327
click at [222, 316] on p "Hi [name/there], I am [your name] from [your org]. We are seeking [requested it…" at bounding box center [377, 363] width 440 height 327
click at [279, 322] on p "Hi [name/there], I am [your name] from [your org]. We are seeking [requested it…" at bounding box center [377, 363] width 440 height 327
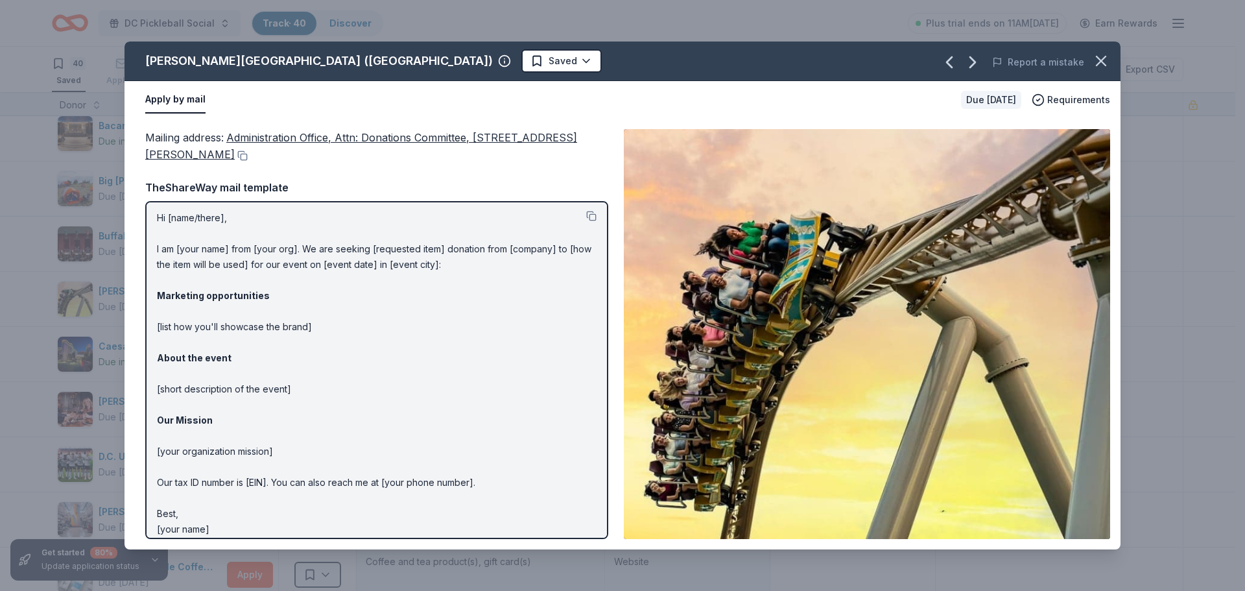
scroll to position [0, 0]
click at [1105, 61] on icon "button" at bounding box center [1101, 61] width 18 height 18
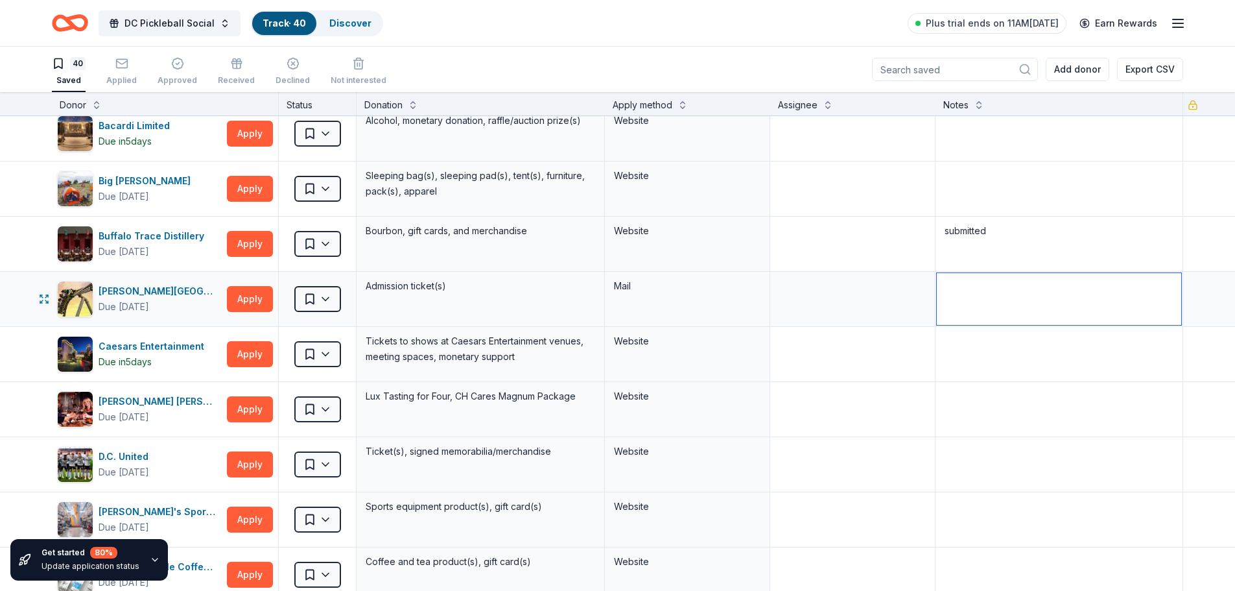
click at [997, 300] on textarea at bounding box center [1059, 299] width 245 height 52
type textarea "mail only"
click at [252, 351] on button "Apply" at bounding box center [250, 354] width 46 height 26
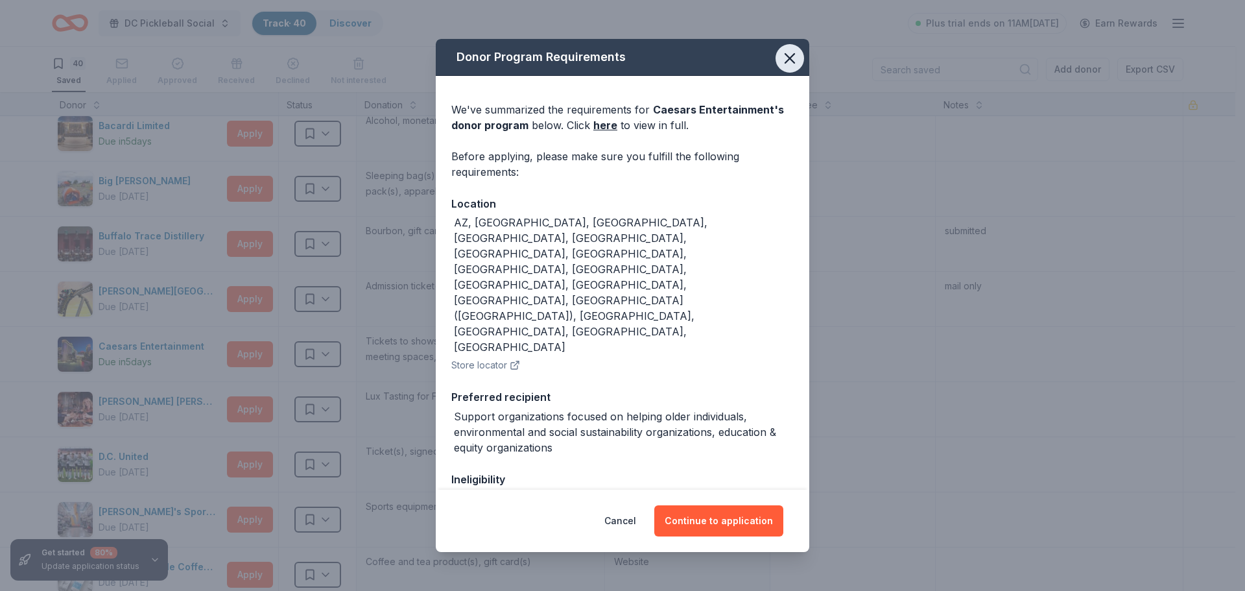
click at [781, 62] on icon "button" at bounding box center [789, 58] width 18 height 18
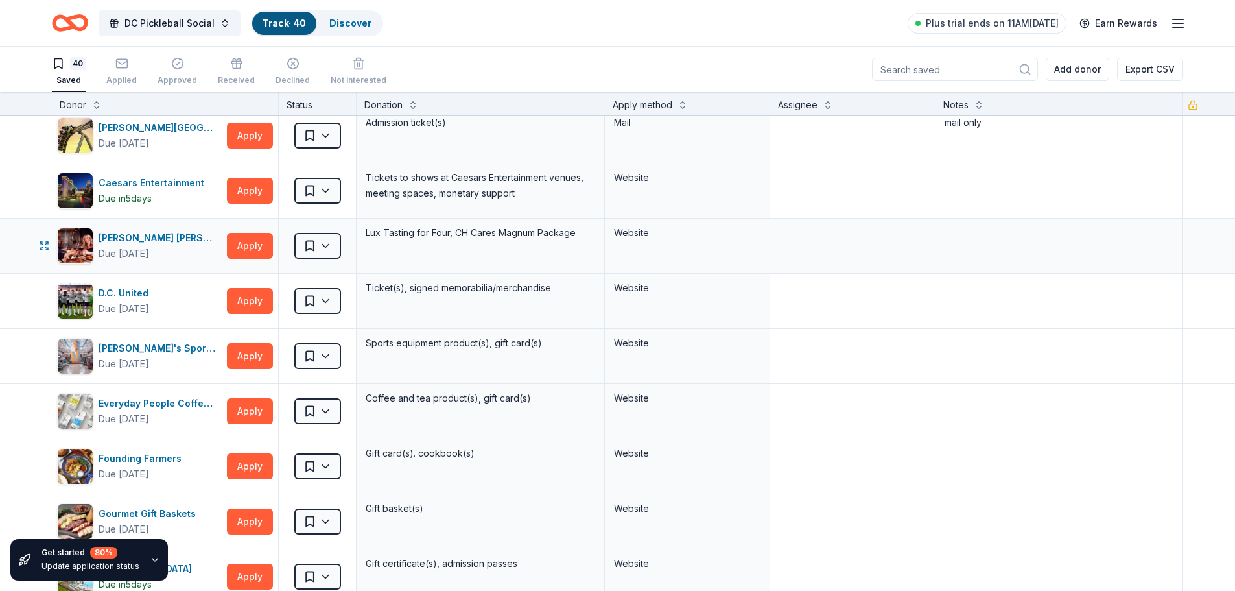
scroll to position [259, 0]
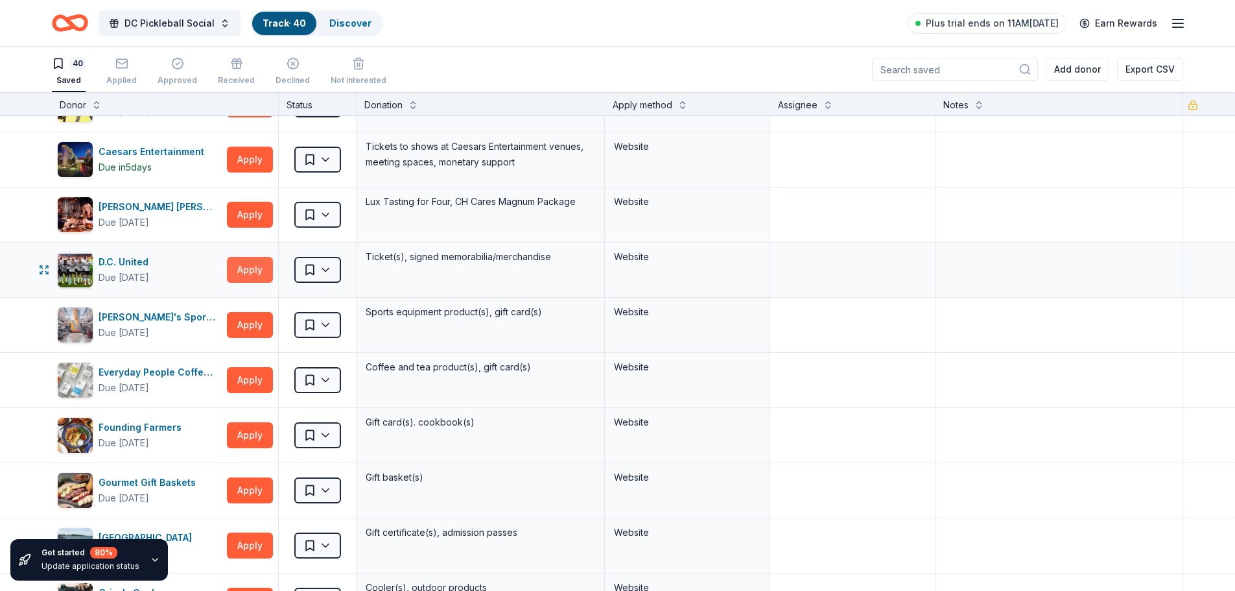
click at [246, 276] on button "Apply" at bounding box center [250, 270] width 46 height 26
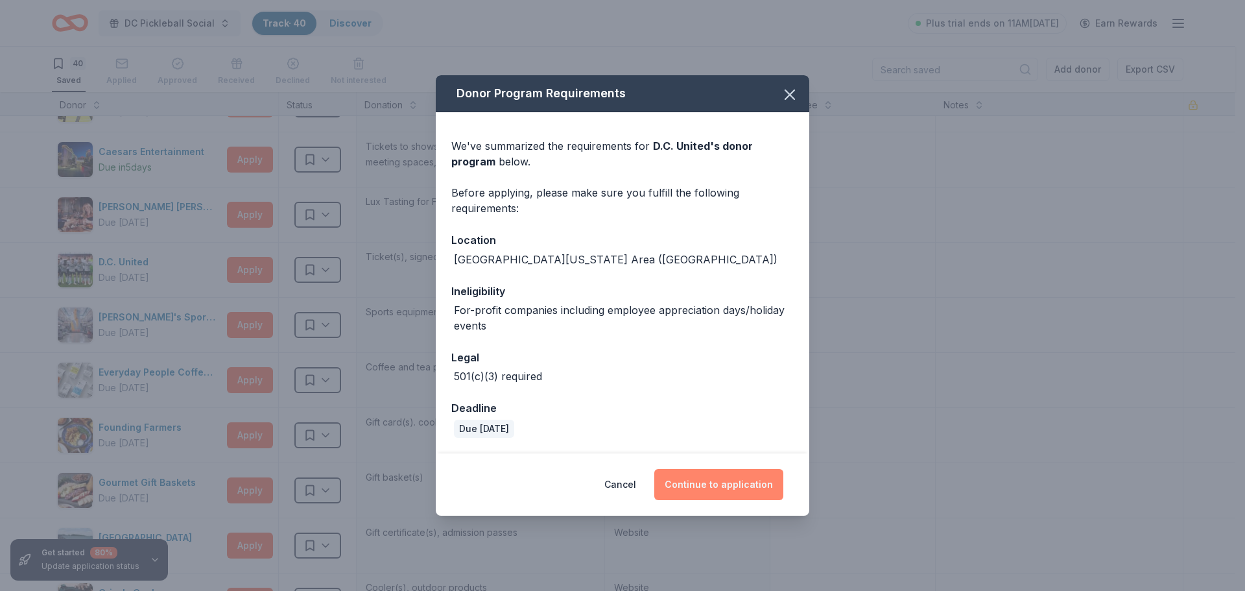
click at [683, 480] on button "Continue to application" at bounding box center [718, 484] width 129 height 31
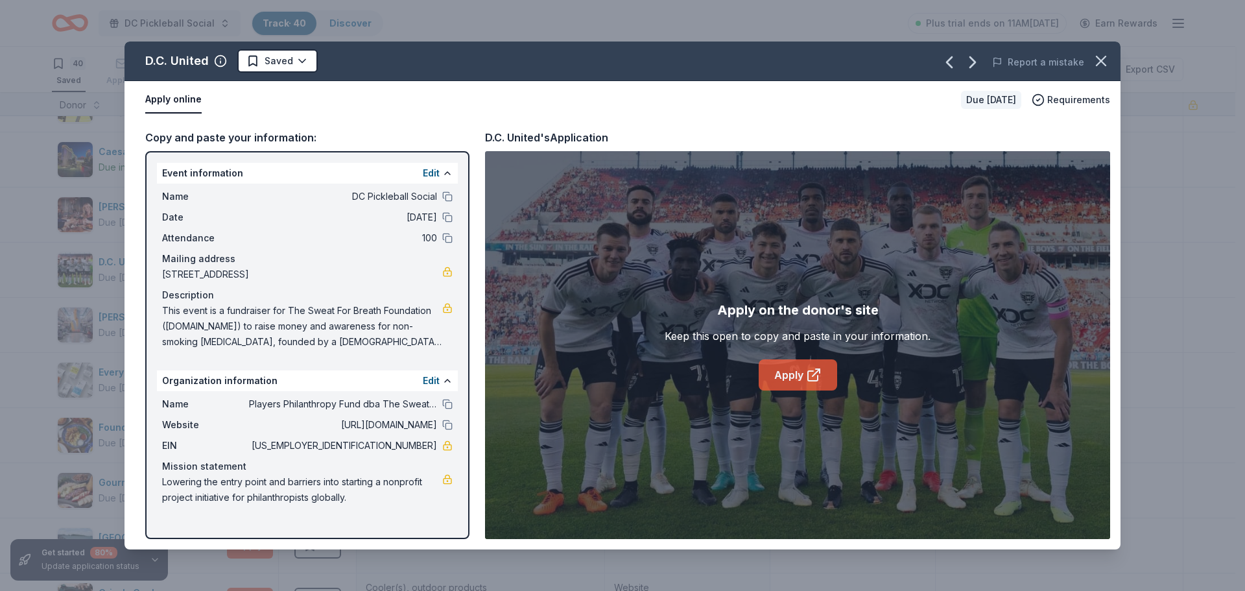
click at [792, 378] on link "Apply" at bounding box center [797, 374] width 78 height 31
click at [1095, 60] on icon "button" at bounding box center [1101, 61] width 18 height 18
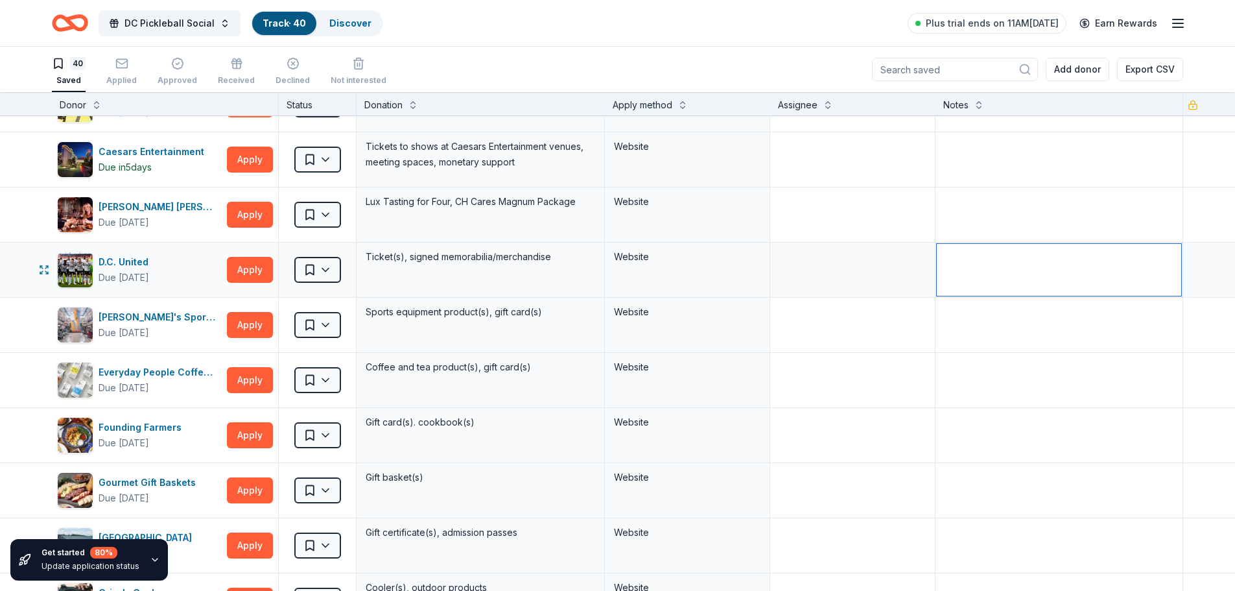
click at [1007, 254] on textarea at bounding box center [1059, 270] width 245 height 52
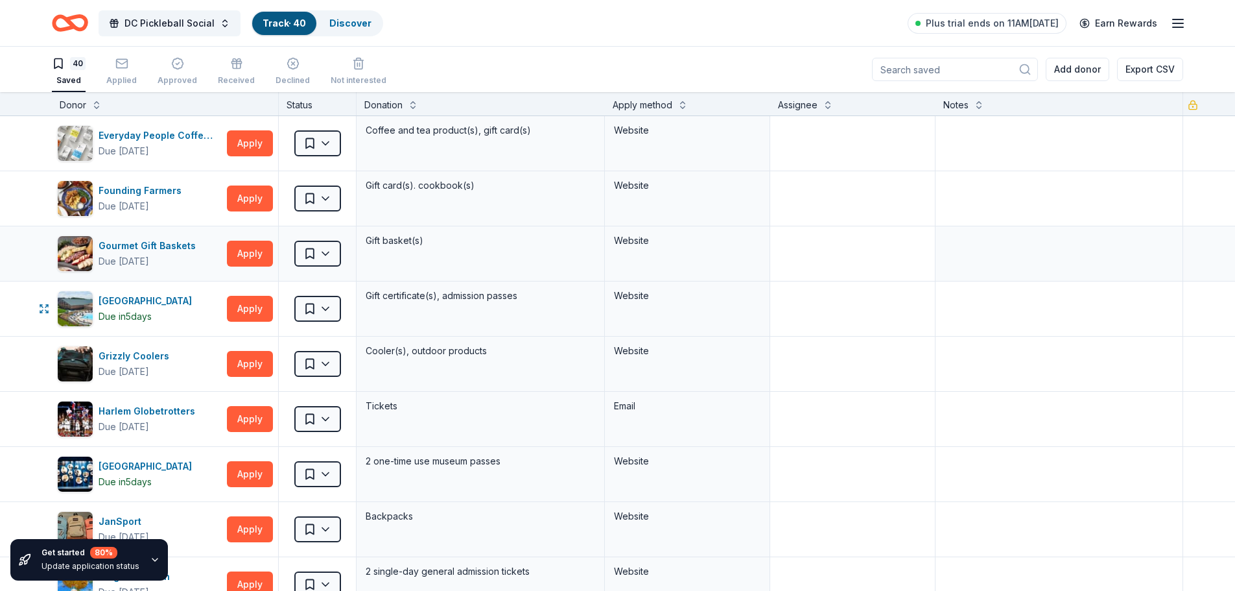
scroll to position [519, 0]
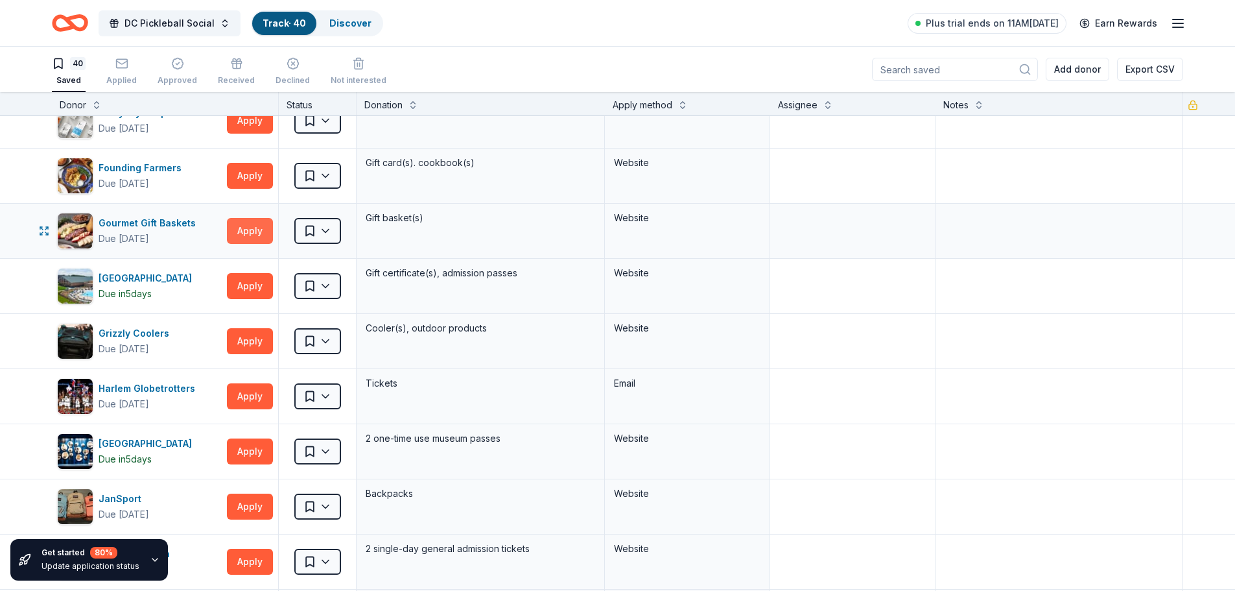
type textarea "only 2025 games"
click at [246, 228] on button "Apply" at bounding box center [250, 231] width 46 height 26
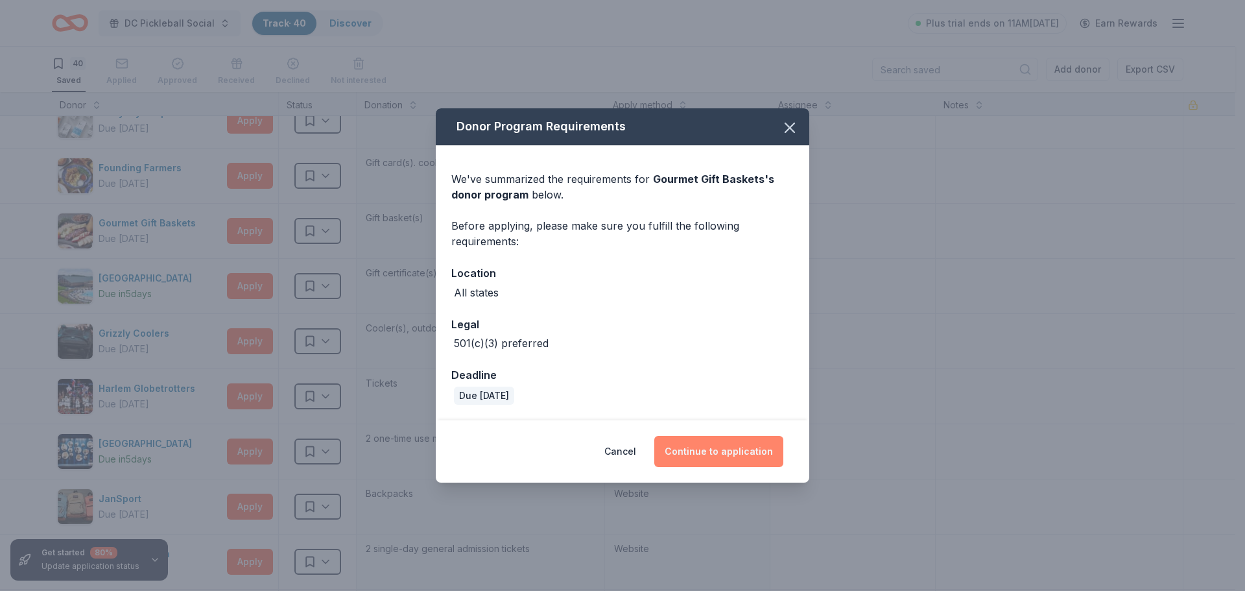
click at [720, 451] on button "Continue to application" at bounding box center [718, 451] width 129 height 31
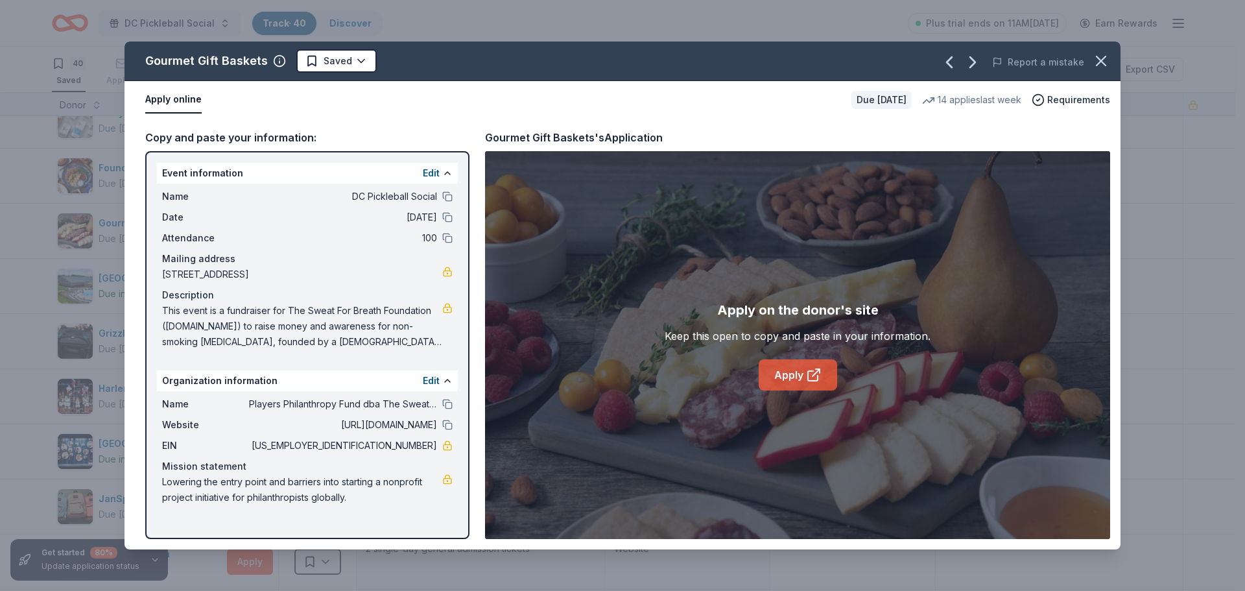
click at [774, 369] on link "Apply" at bounding box center [797, 374] width 78 height 31
click at [1103, 61] on icon "button" at bounding box center [1101, 61] width 18 height 18
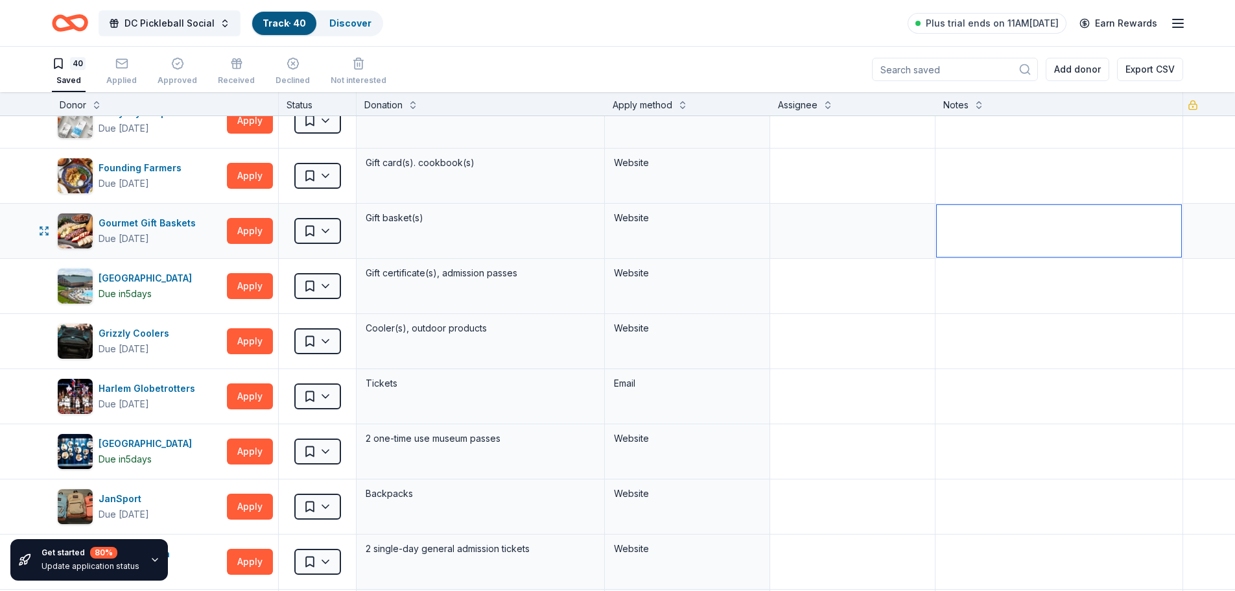
click at [1009, 222] on textarea at bounding box center [1059, 231] width 245 height 52
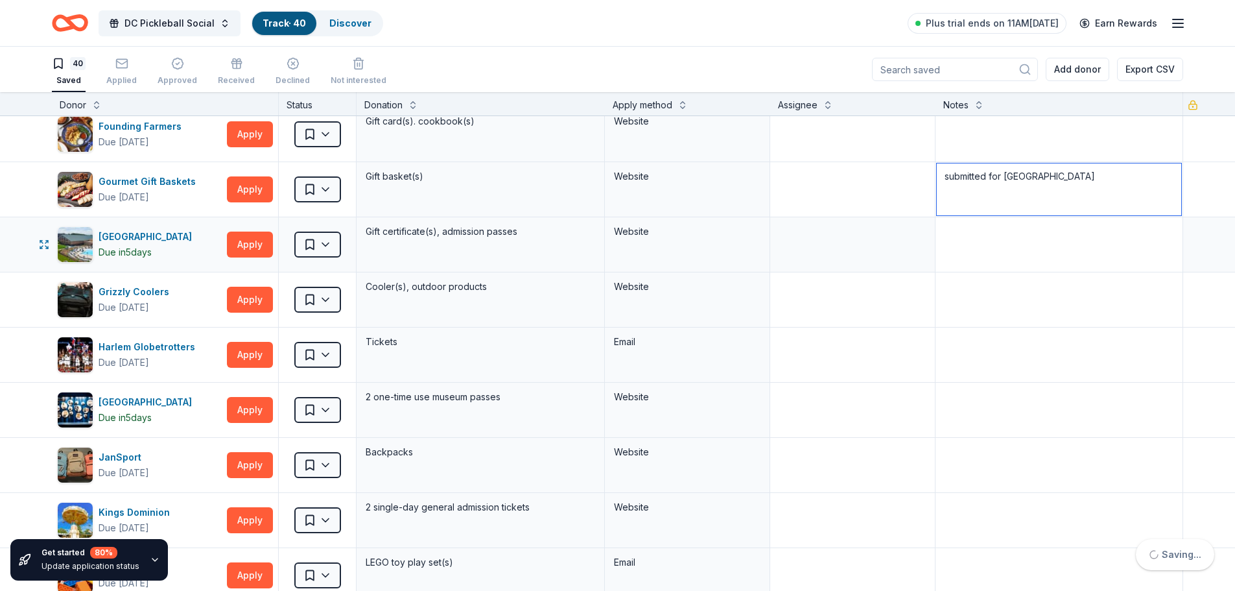
scroll to position [583, 0]
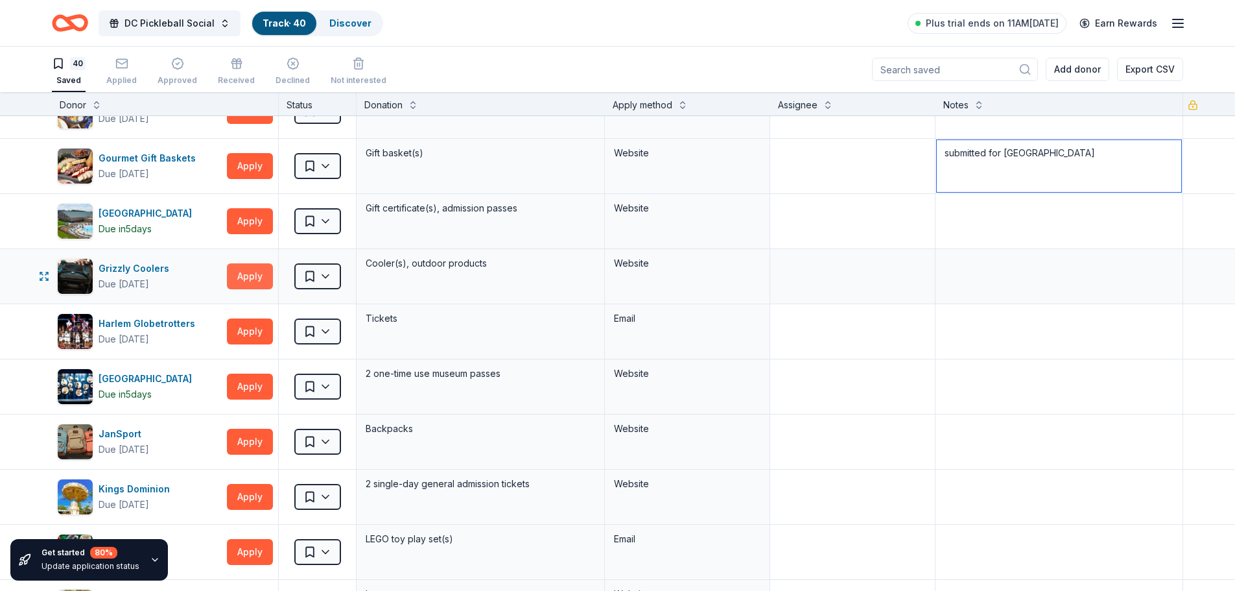
type textarea "submitted for [GEOGRAPHIC_DATA]"
click at [255, 276] on button "Apply" at bounding box center [250, 276] width 46 height 26
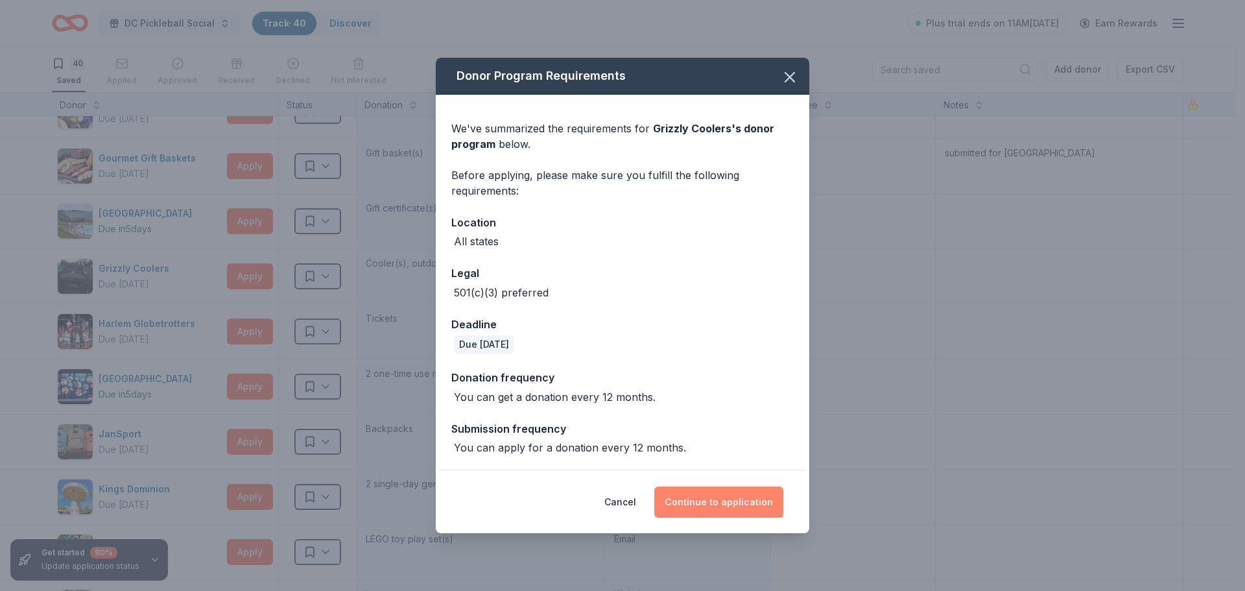
click at [707, 500] on button "Continue to application" at bounding box center [718, 501] width 129 height 31
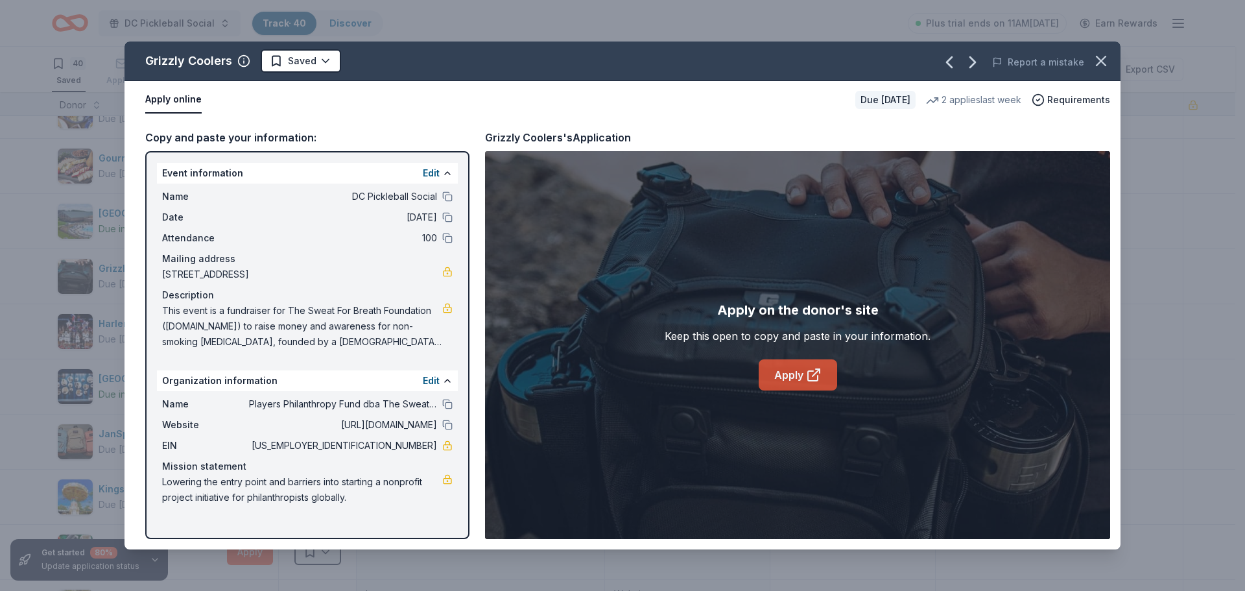
click at [793, 369] on link "Apply" at bounding box center [797, 374] width 78 height 31
click at [1099, 63] on icon "button" at bounding box center [1100, 60] width 9 height 9
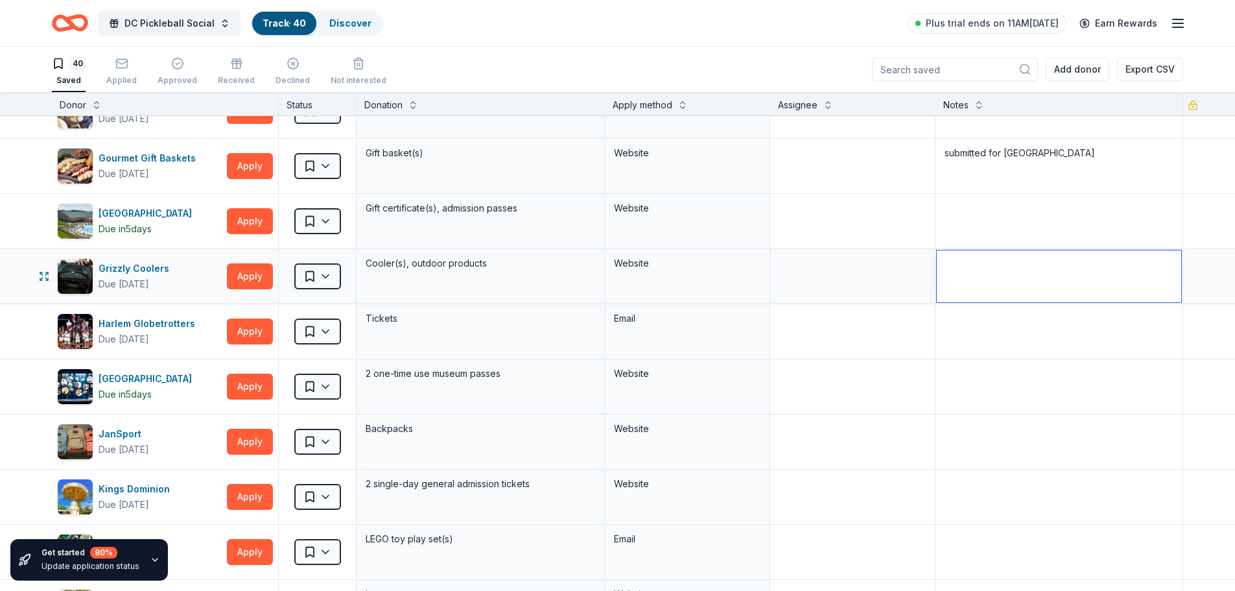
click at [965, 279] on textarea at bounding box center [1059, 276] width 245 height 52
type textarea "submitted"
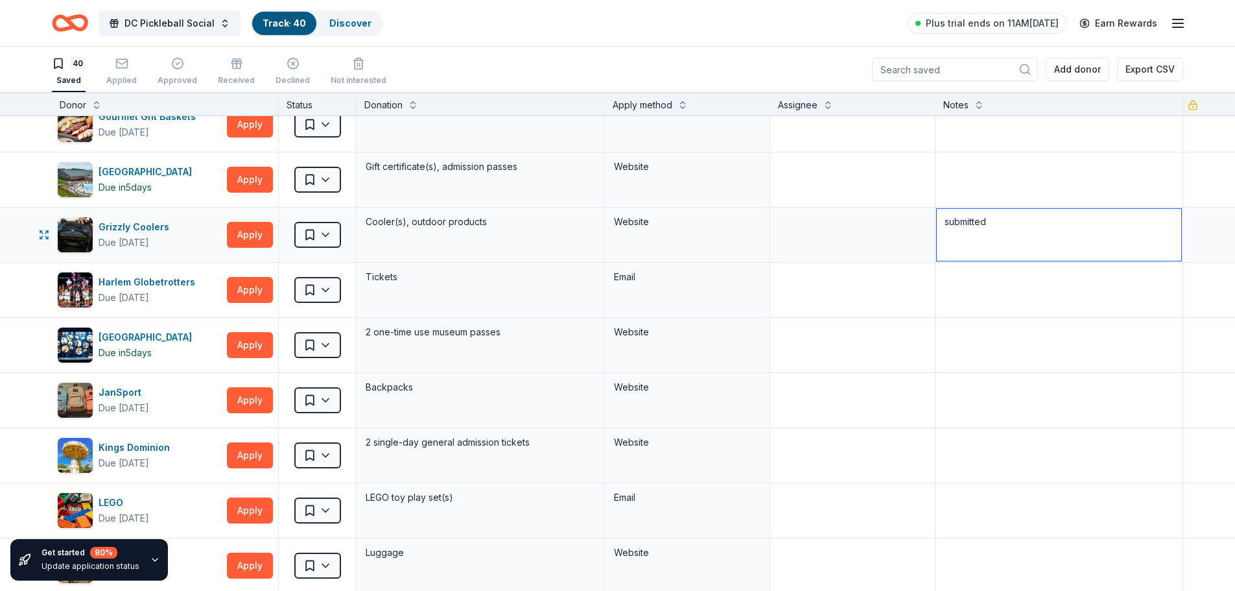
scroll to position [648, 0]
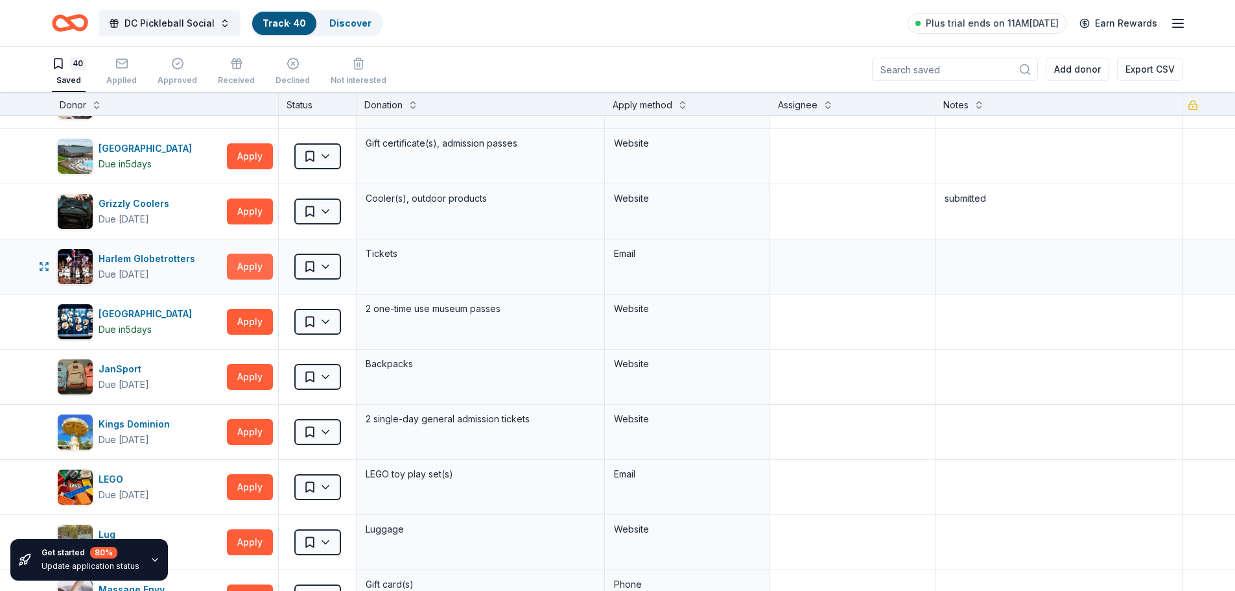
click at [247, 266] on button "Apply" at bounding box center [250, 266] width 46 height 26
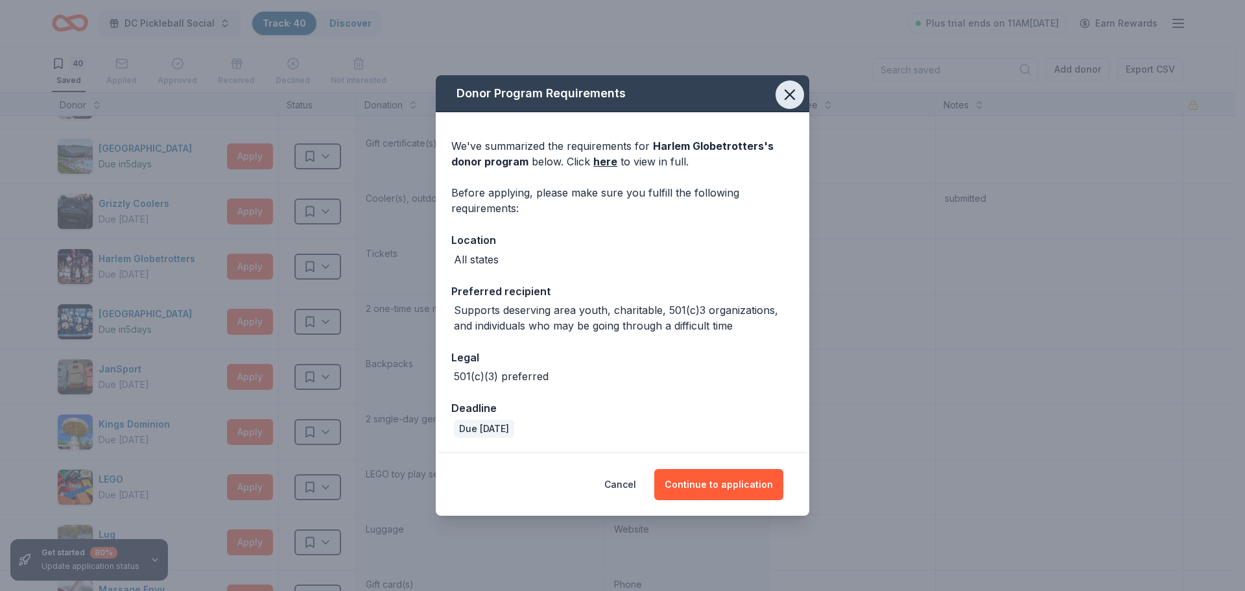
click at [788, 93] on icon "button" at bounding box center [789, 94] width 9 height 9
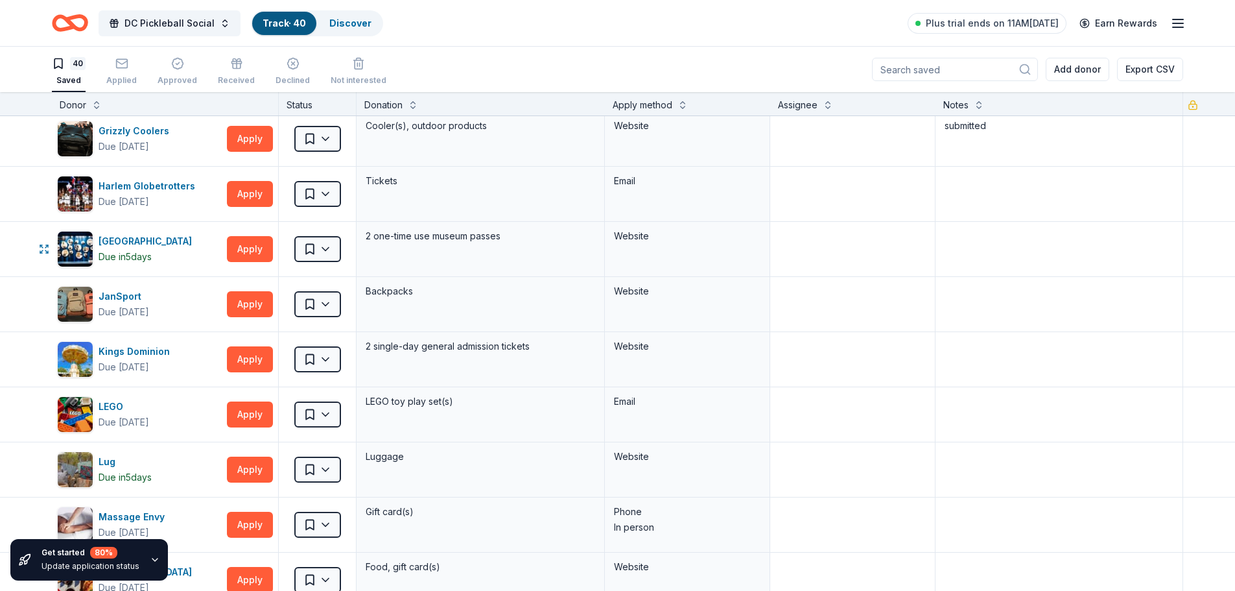
scroll to position [843, 0]
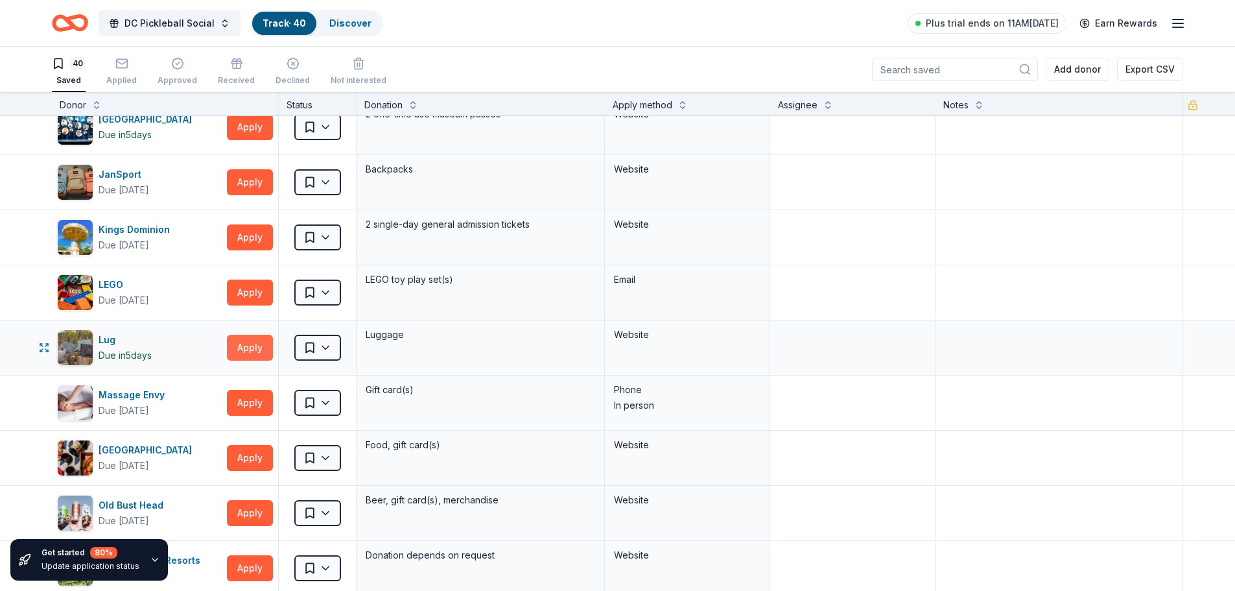
click at [252, 348] on button "Apply" at bounding box center [250, 347] width 46 height 26
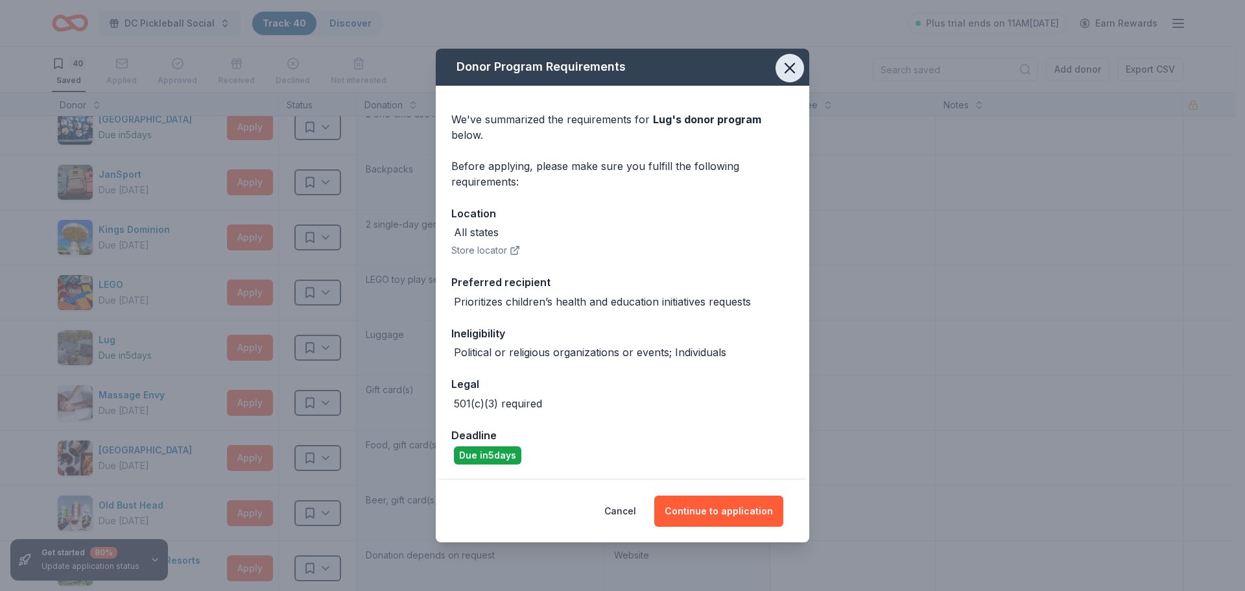
click at [793, 69] on icon "button" at bounding box center [789, 68] width 18 height 18
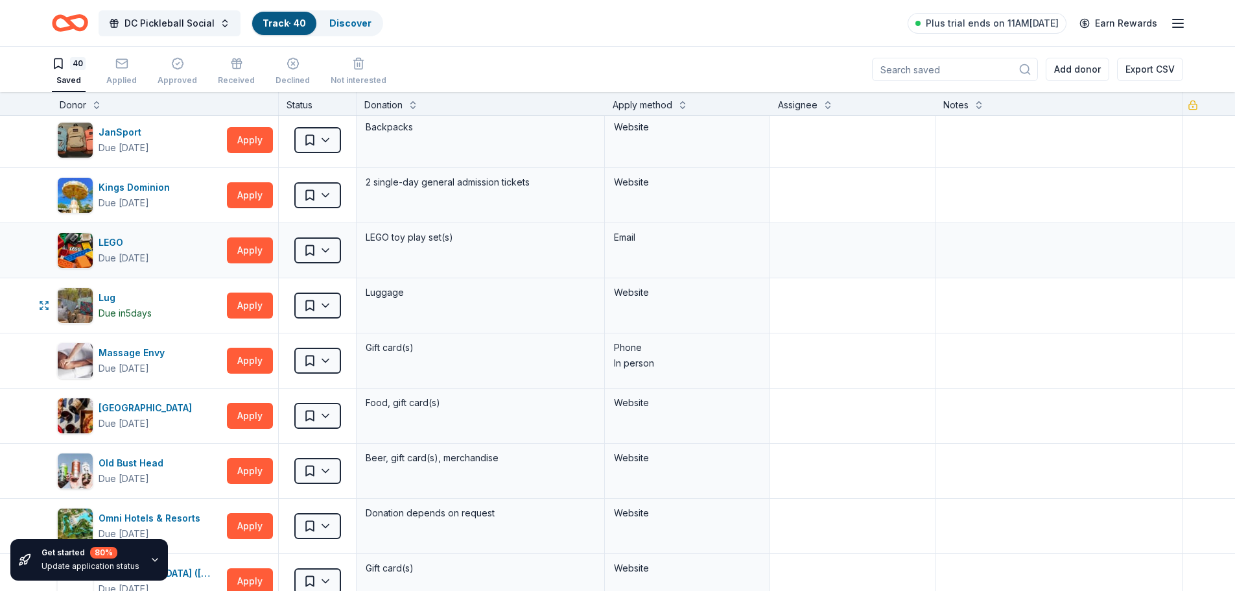
scroll to position [908, 0]
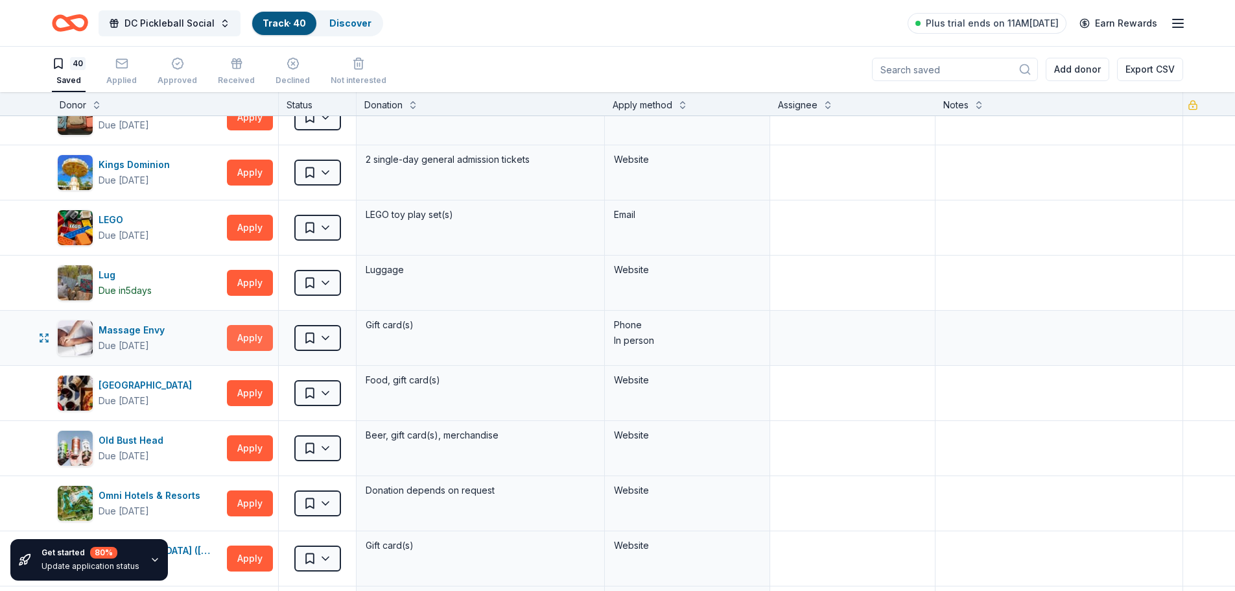
click at [250, 337] on button "Apply" at bounding box center [250, 338] width 46 height 26
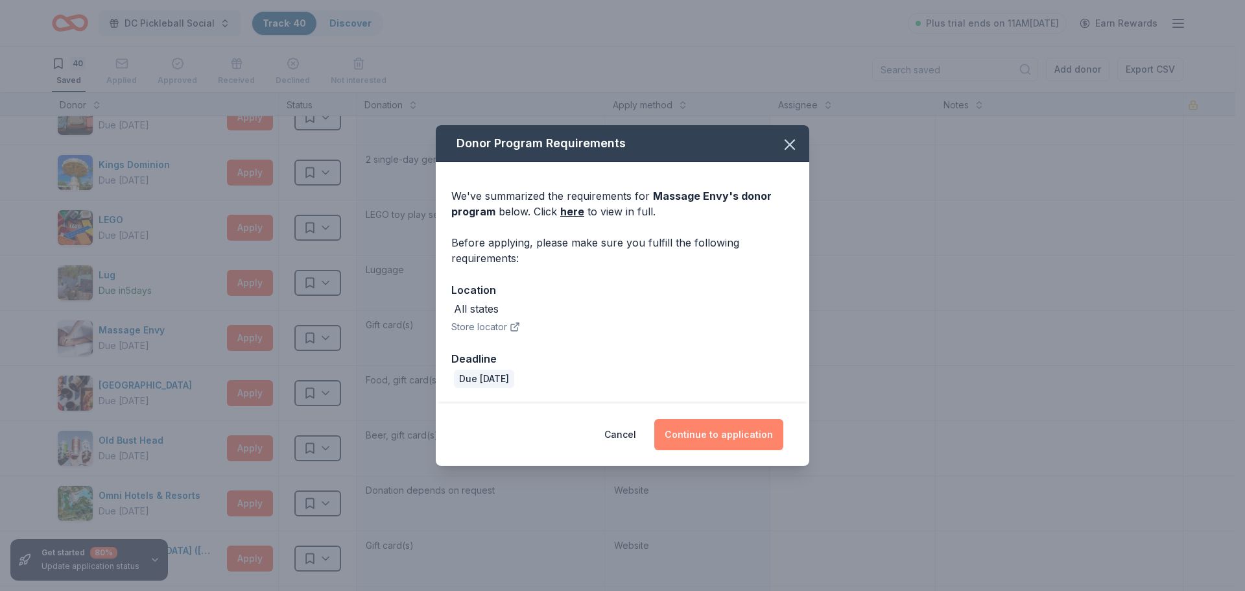
click at [694, 431] on button "Continue to application" at bounding box center [718, 434] width 129 height 31
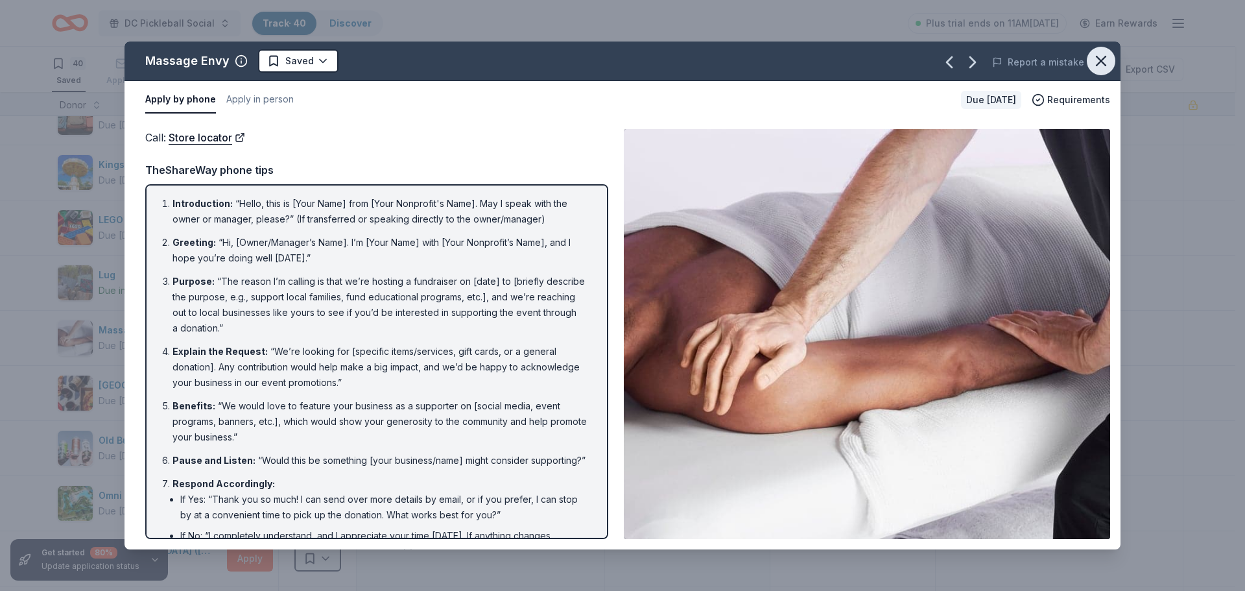
click at [1103, 59] on icon "button" at bounding box center [1100, 60] width 9 height 9
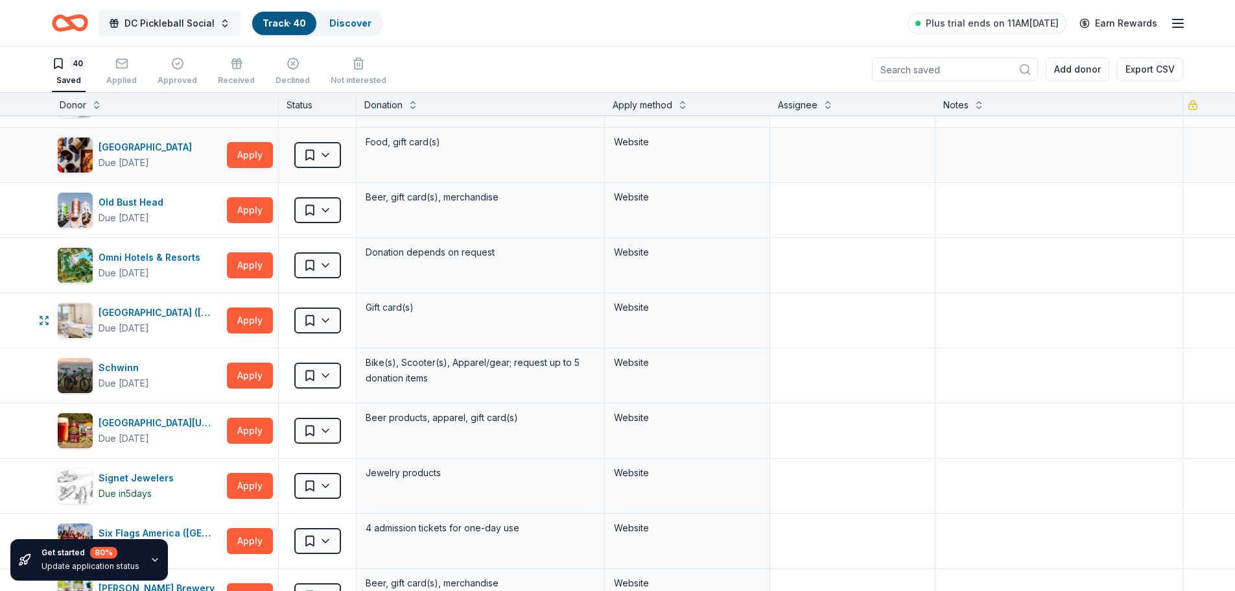
scroll to position [1167, 0]
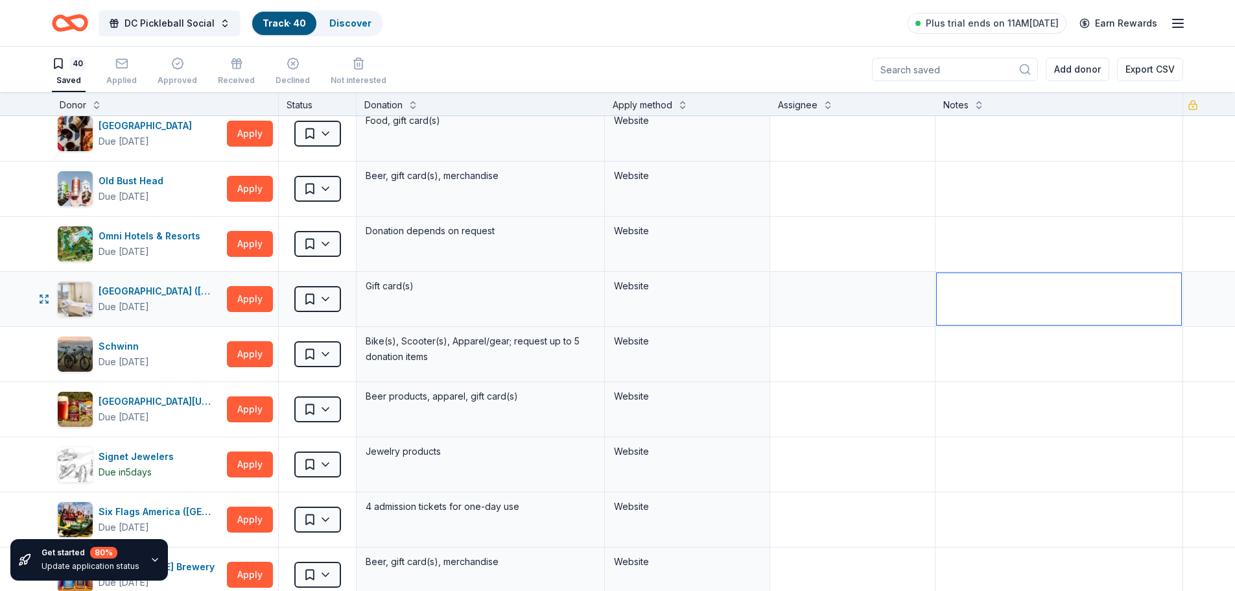
click at [972, 298] on textarea at bounding box center [1059, 299] width 245 height 52
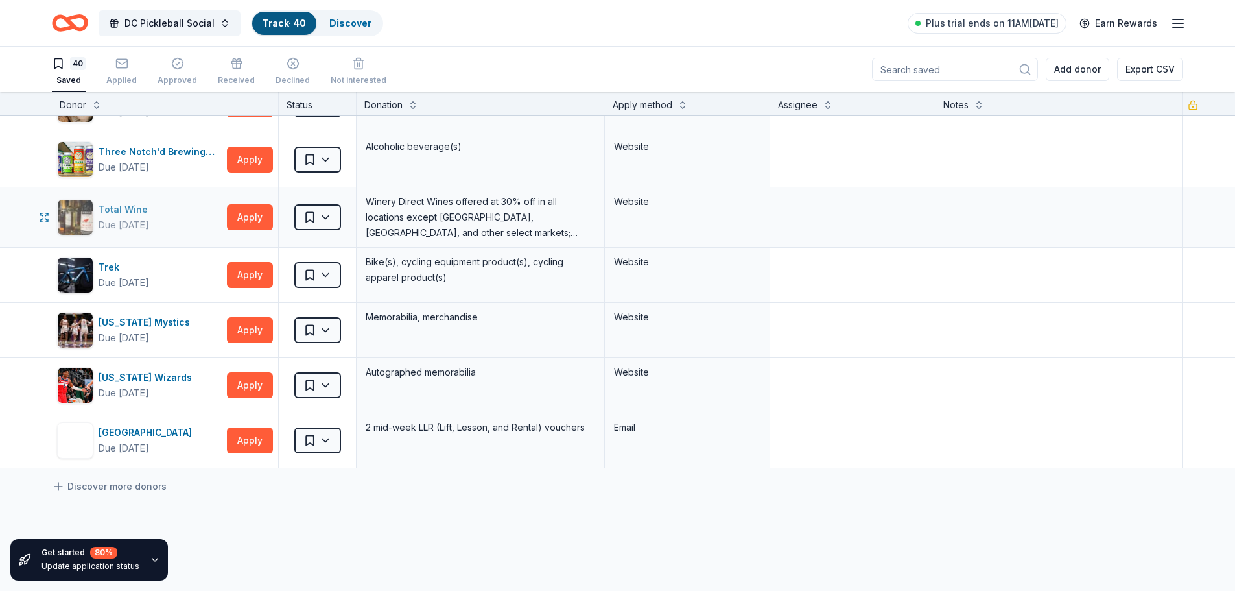
scroll to position [1880, 0]
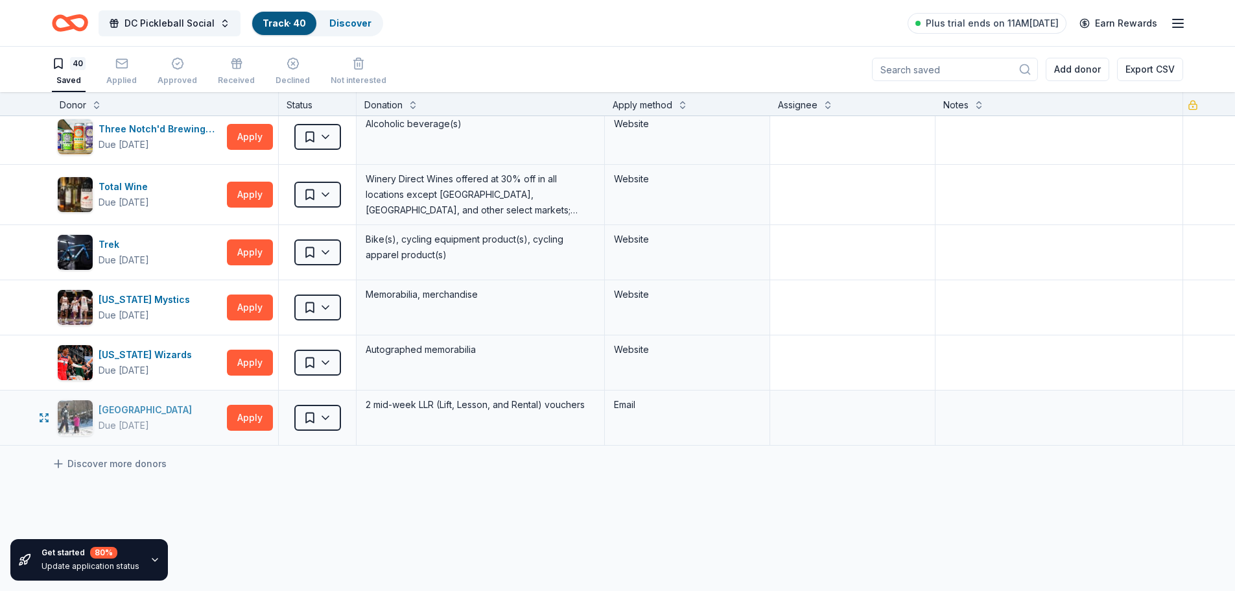
type textarea "applied"
click at [152, 413] on div "[GEOGRAPHIC_DATA]" at bounding box center [148, 410] width 99 height 16
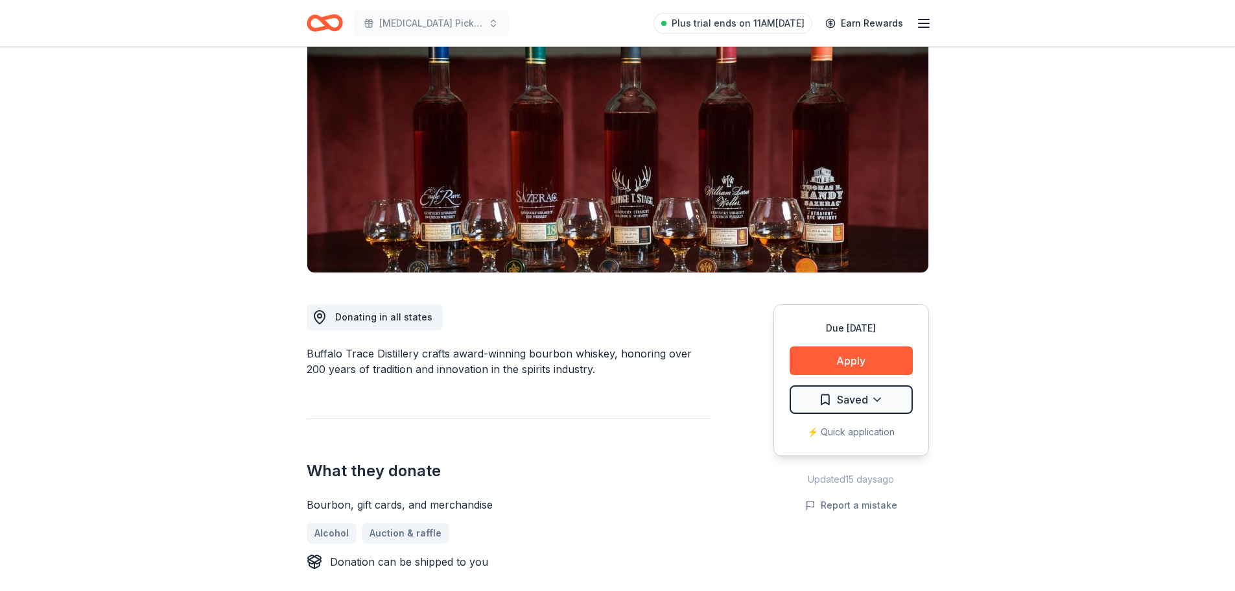
scroll to position [130, 0]
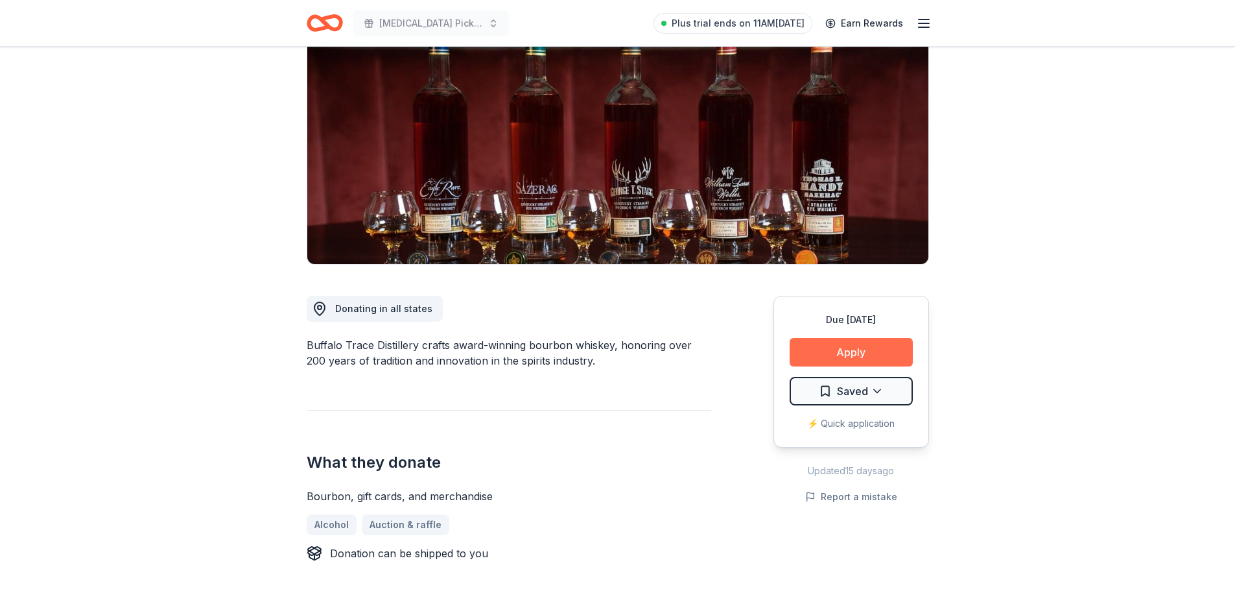
click at [849, 348] on button "Apply" at bounding box center [851, 352] width 123 height 29
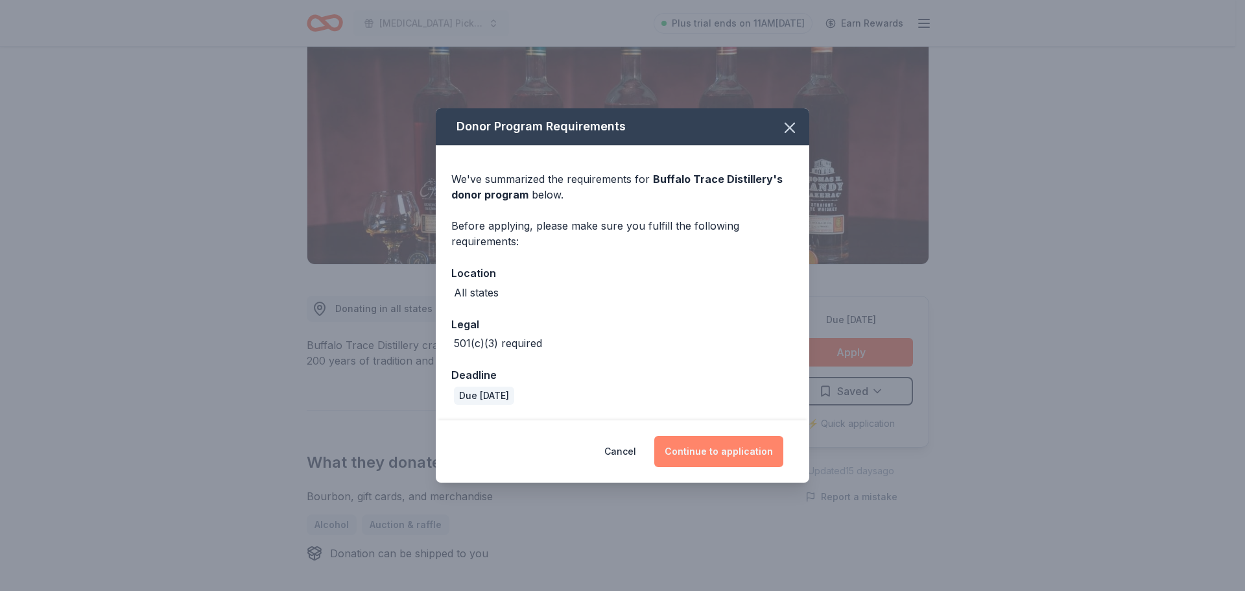
click at [699, 451] on button "Continue to application" at bounding box center [718, 451] width 129 height 31
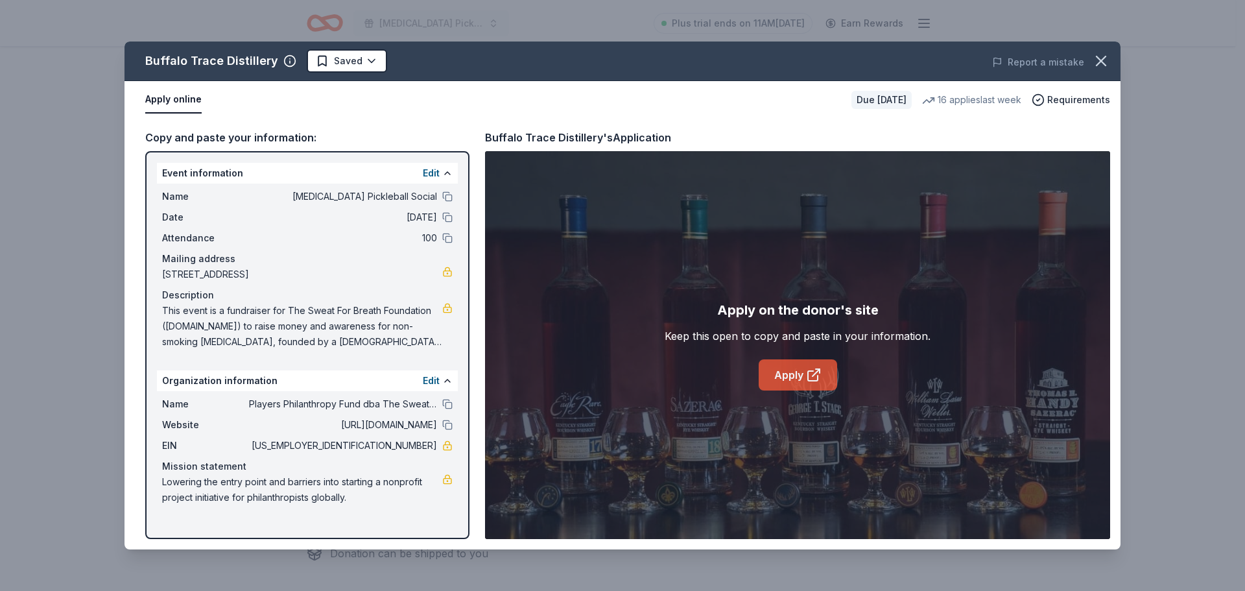
click at [777, 374] on link "Apply" at bounding box center [797, 374] width 78 height 31
click at [1101, 65] on icon "button" at bounding box center [1101, 61] width 18 height 18
